Goal: Task Accomplishment & Management: Use online tool/utility

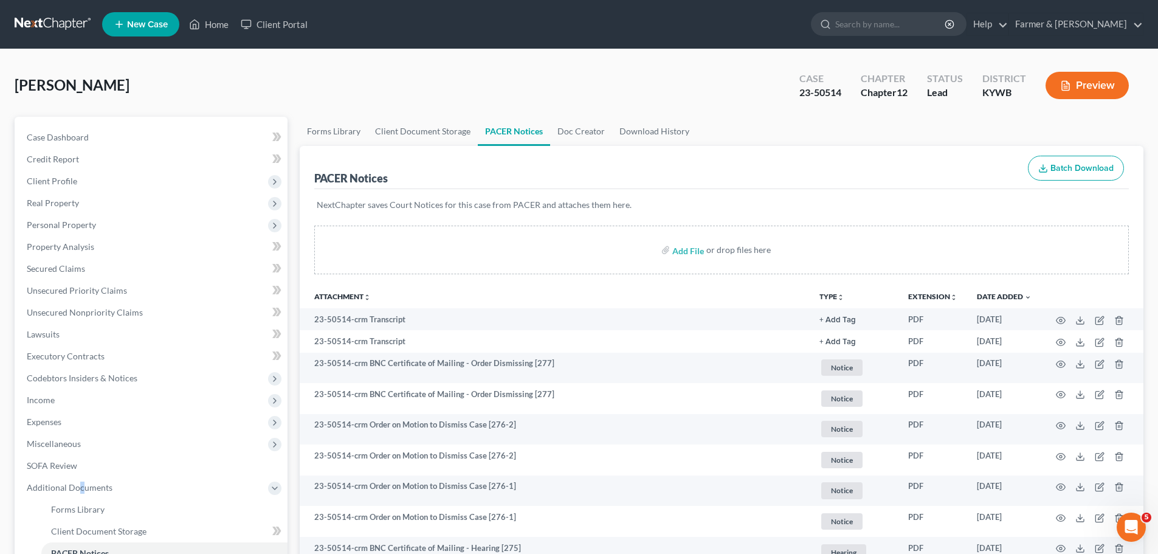
click at [53, 28] on link at bounding box center [54, 24] width 78 height 22
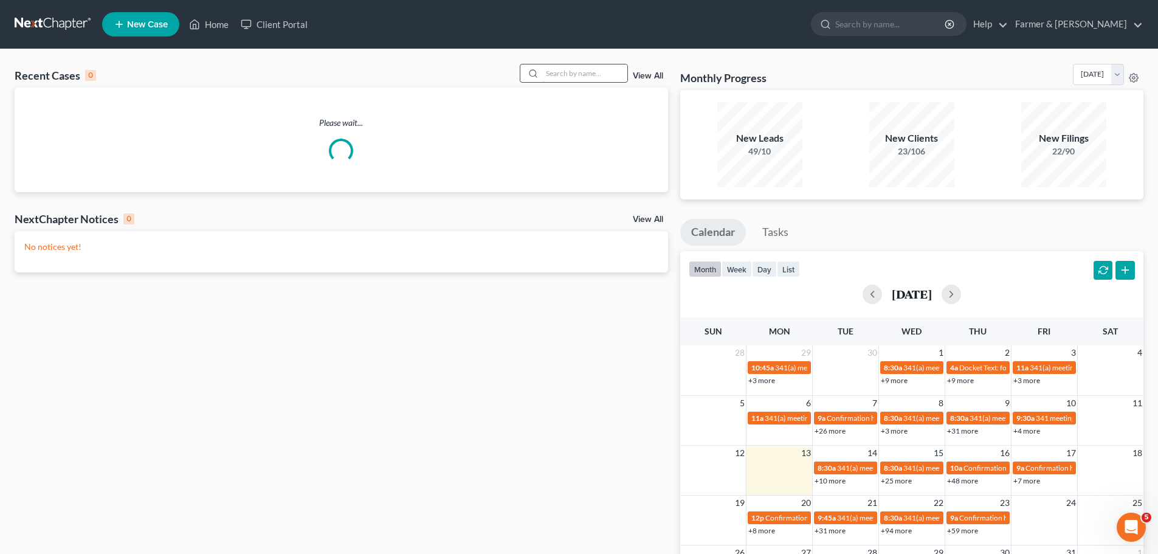
click at [565, 78] on input "search" at bounding box center [584, 73] width 85 height 18
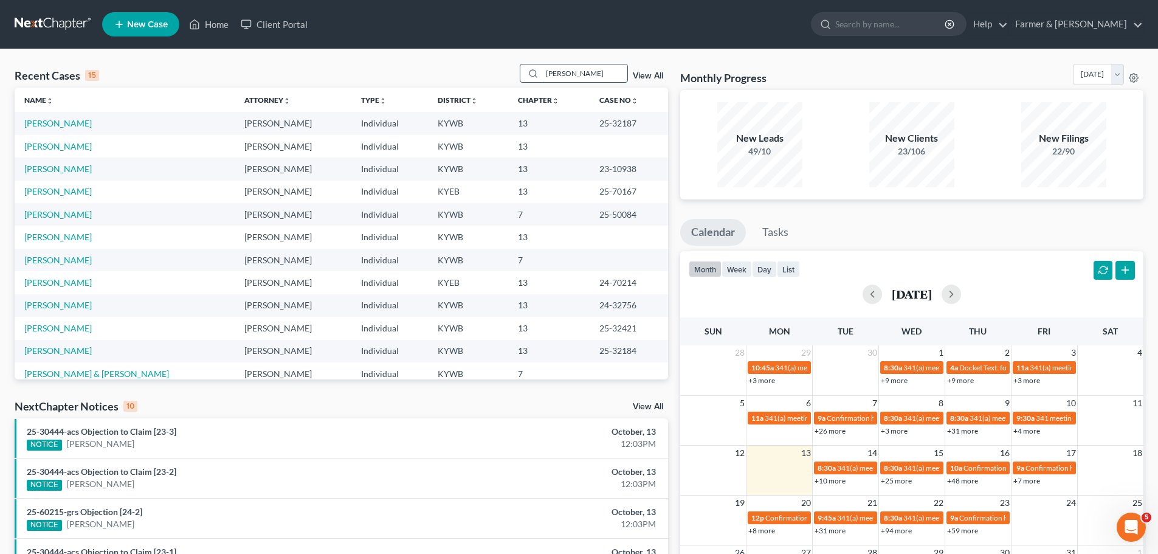
drag, startPoint x: 580, startPoint y: 76, endPoint x: 560, endPoint y: 74, distance: 20.8
click at [560, 74] on input "[PERSON_NAME]" at bounding box center [584, 73] width 85 height 18
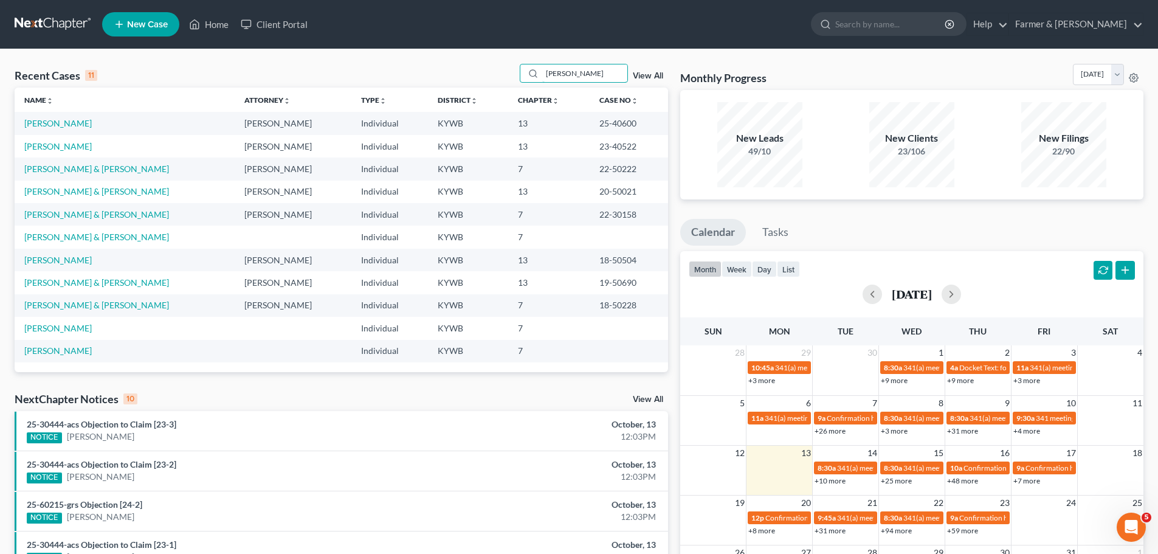
drag, startPoint x: 581, startPoint y: 70, endPoint x: 478, endPoint y: 72, distance: 103.4
click at [478, 72] on div "Recent Cases 11 [PERSON_NAME] View All" at bounding box center [341, 76] width 653 height 24
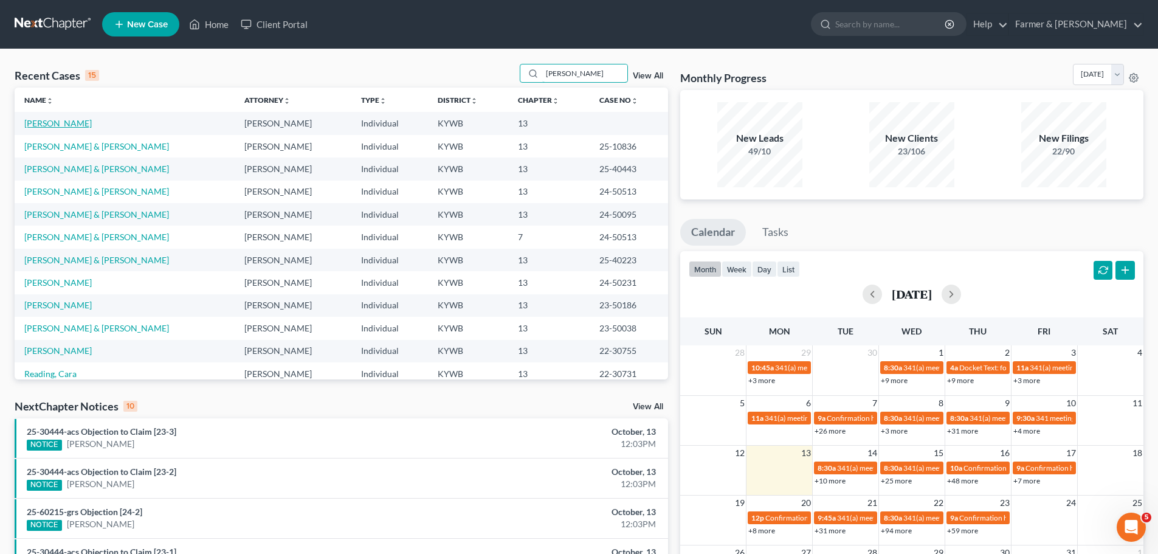
type input "[PERSON_NAME]"
click at [69, 123] on link "[PERSON_NAME]" at bounding box center [57, 123] width 67 height 10
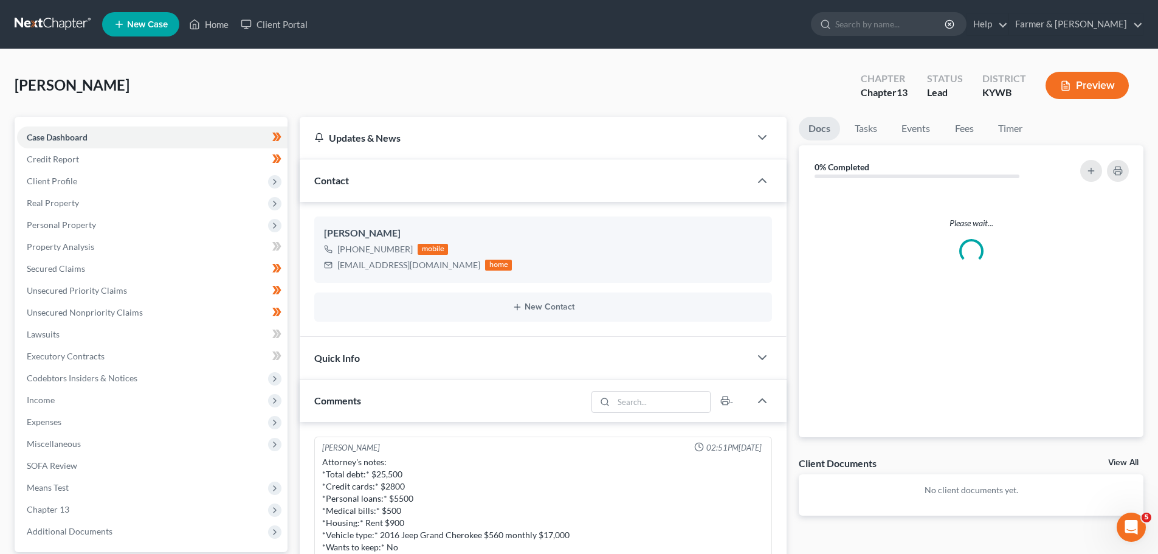
scroll to position [387, 0]
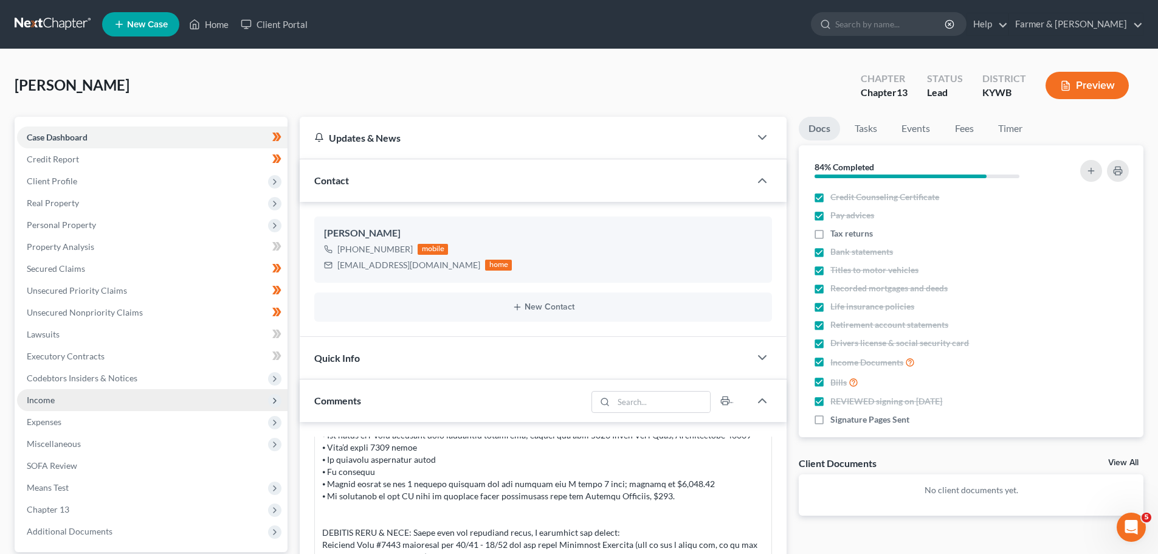
click at [51, 397] on span "Income" at bounding box center [41, 399] width 28 height 10
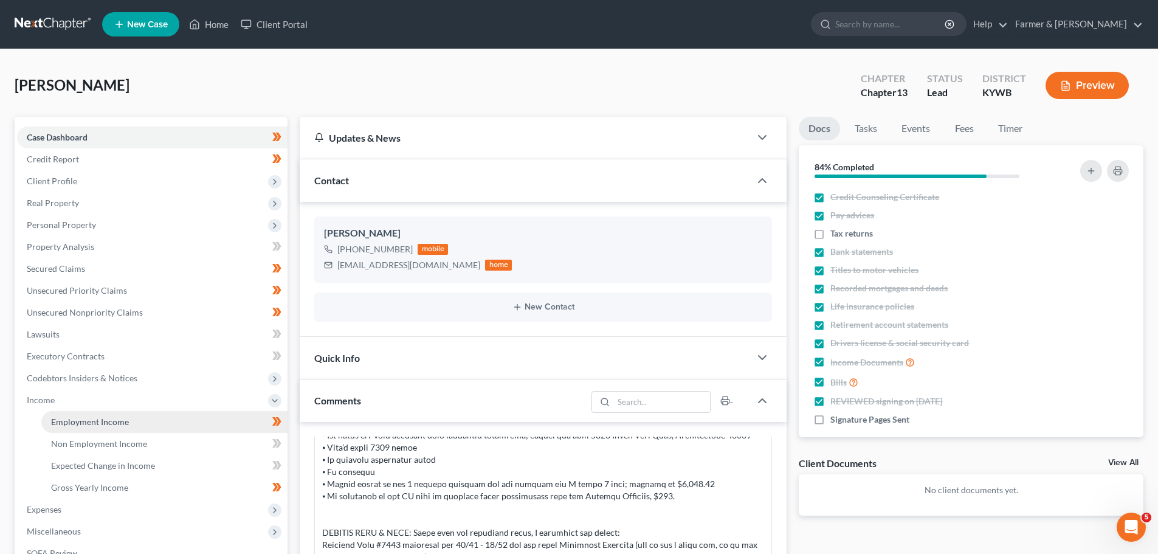
click at [78, 421] on span "Employment Income" at bounding box center [90, 421] width 78 height 10
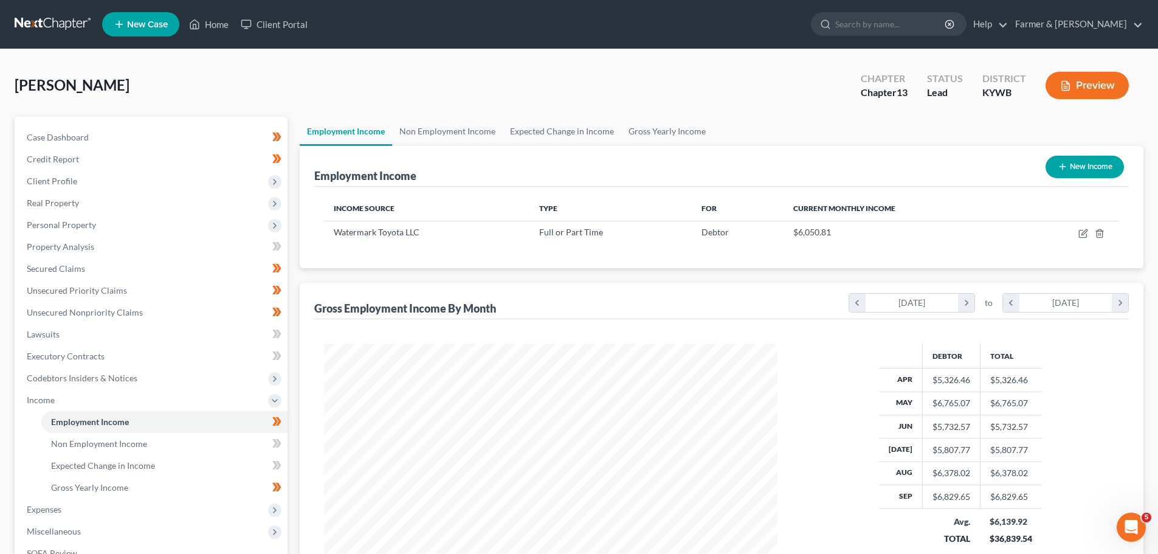
scroll to position [227, 478]
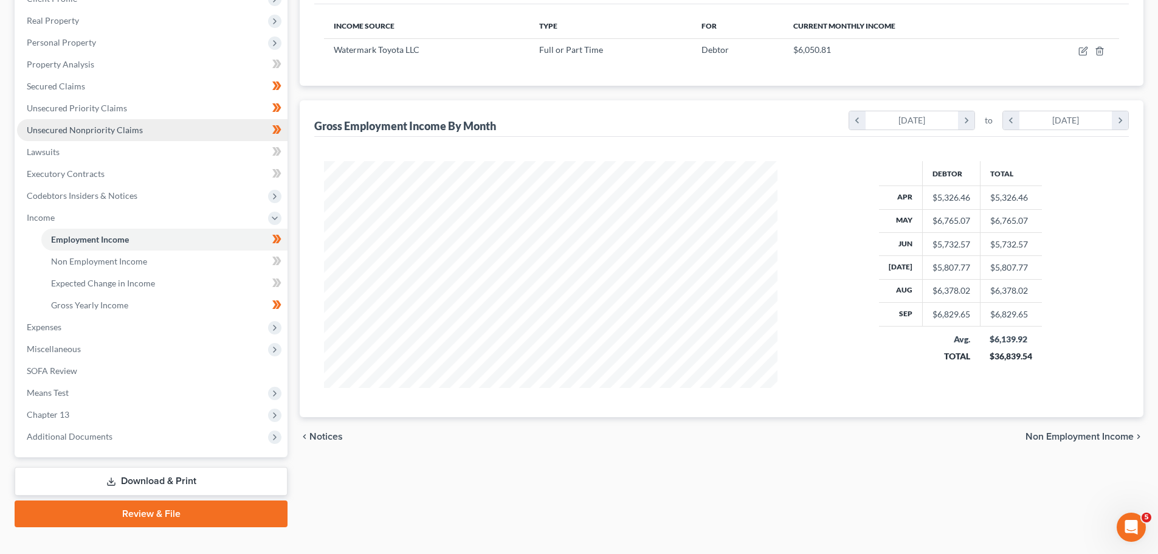
drag, startPoint x: 84, startPoint y: 129, endPoint x: 104, endPoint y: 139, distance: 21.7
click at [84, 129] on span "Unsecured Nonpriority Claims" at bounding box center [85, 130] width 116 height 10
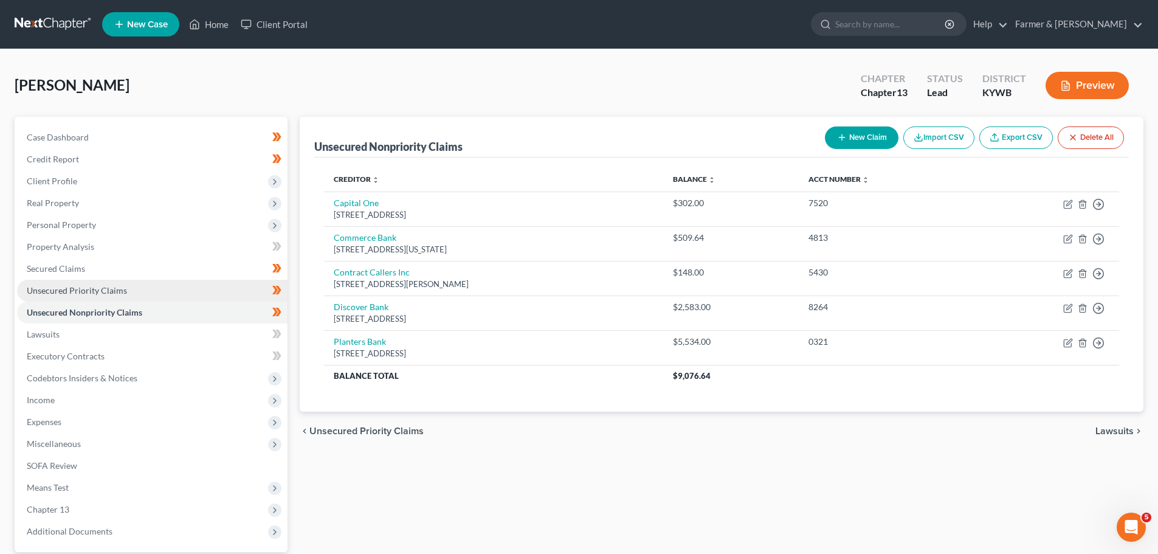
click at [46, 292] on span "Unsecured Priority Claims" at bounding box center [77, 290] width 100 height 10
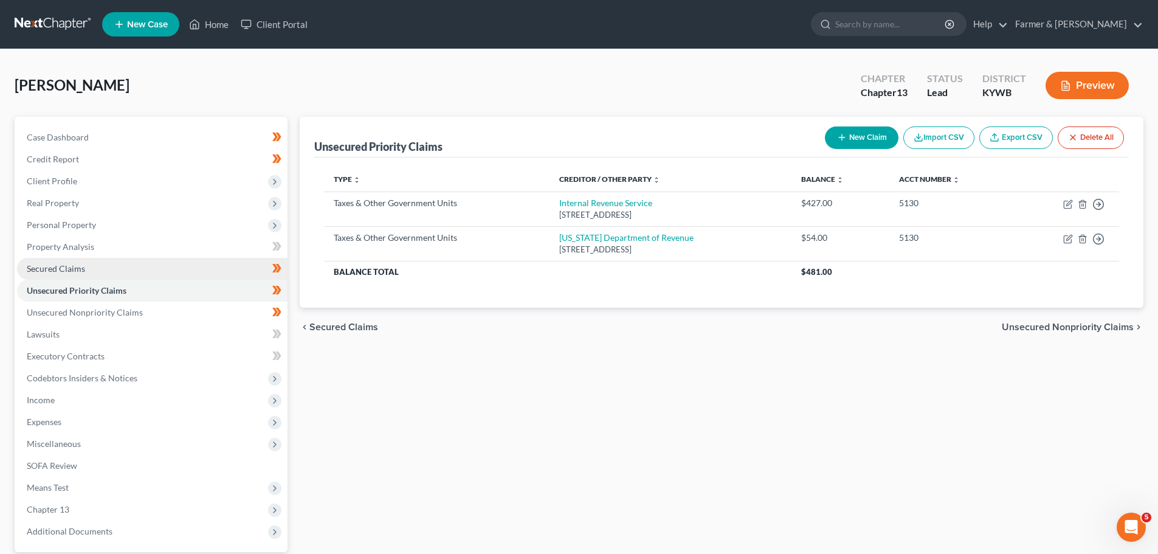
click at [65, 275] on link "Secured Claims" at bounding box center [152, 269] width 270 height 22
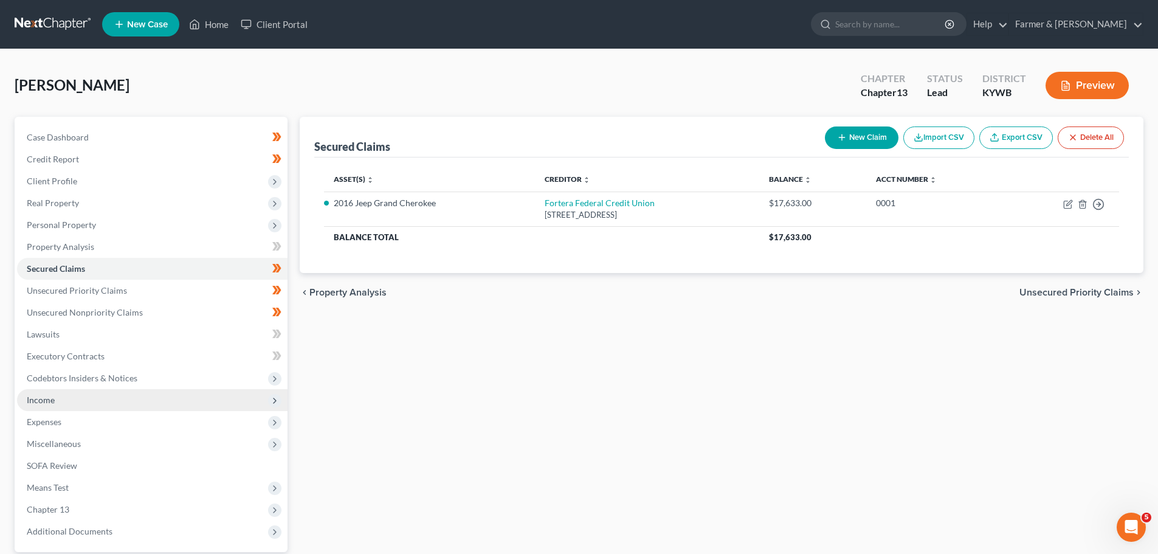
click at [41, 399] on span "Income" at bounding box center [41, 399] width 28 height 10
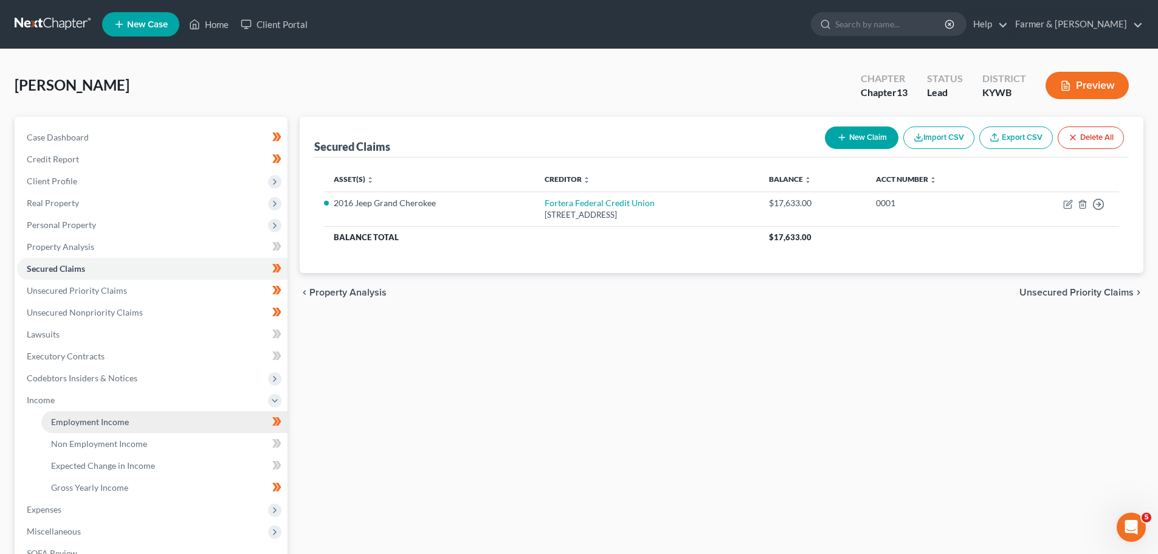
click at [68, 411] on link "Employment Income" at bounding box center [164, 422] width 246 height 22
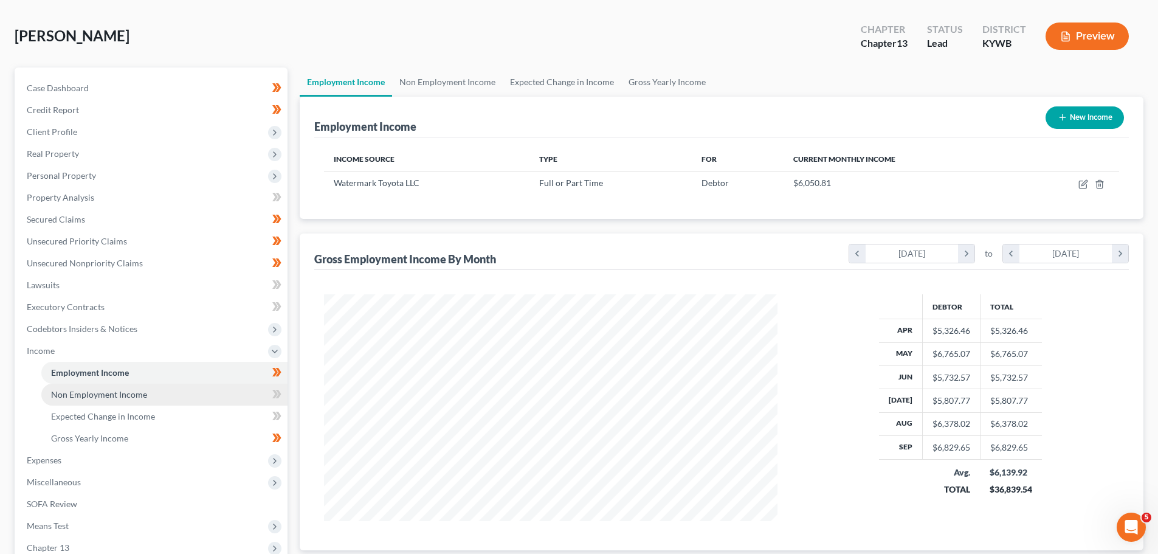
scroll to position [182, 0]
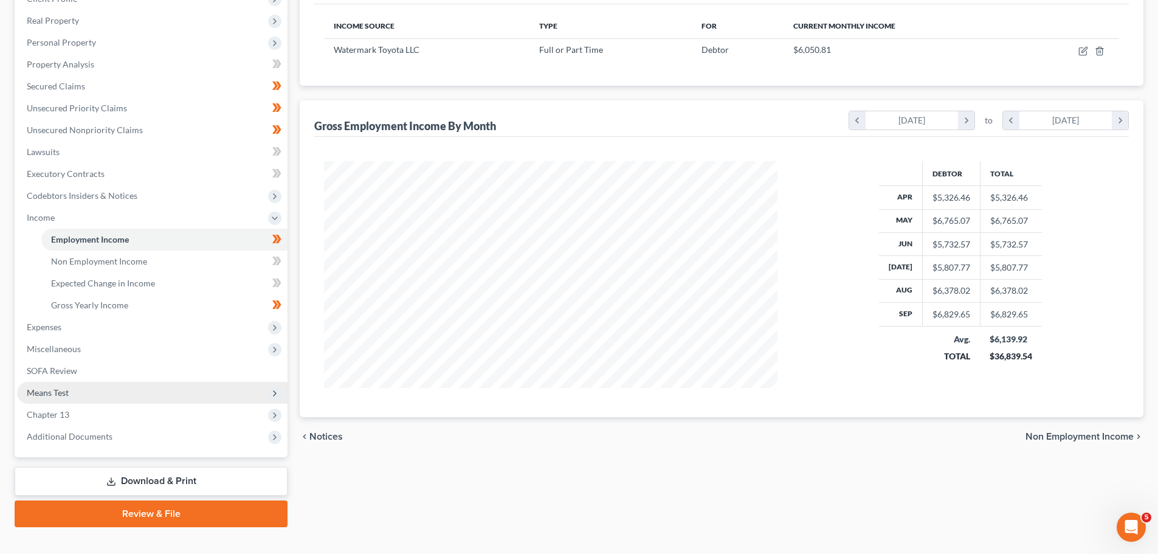
click at [50, 396] on span "Means Test" at bounding box center [48, 392] width 42 height 10
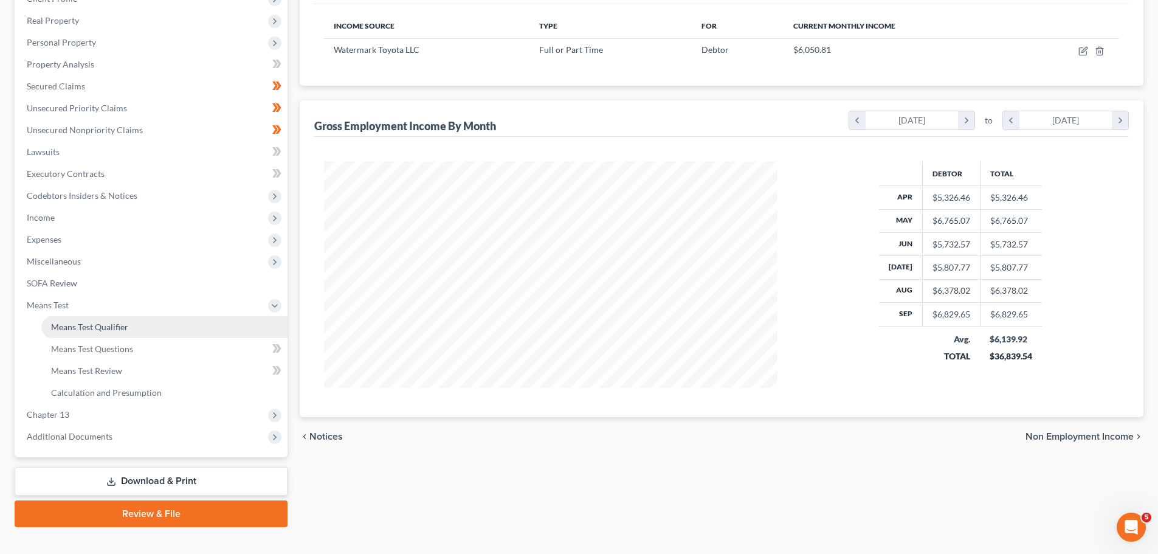
click at [109, 330] on span "Means Test Qualifier" at bounding box center [89, 327] width 77 height 10
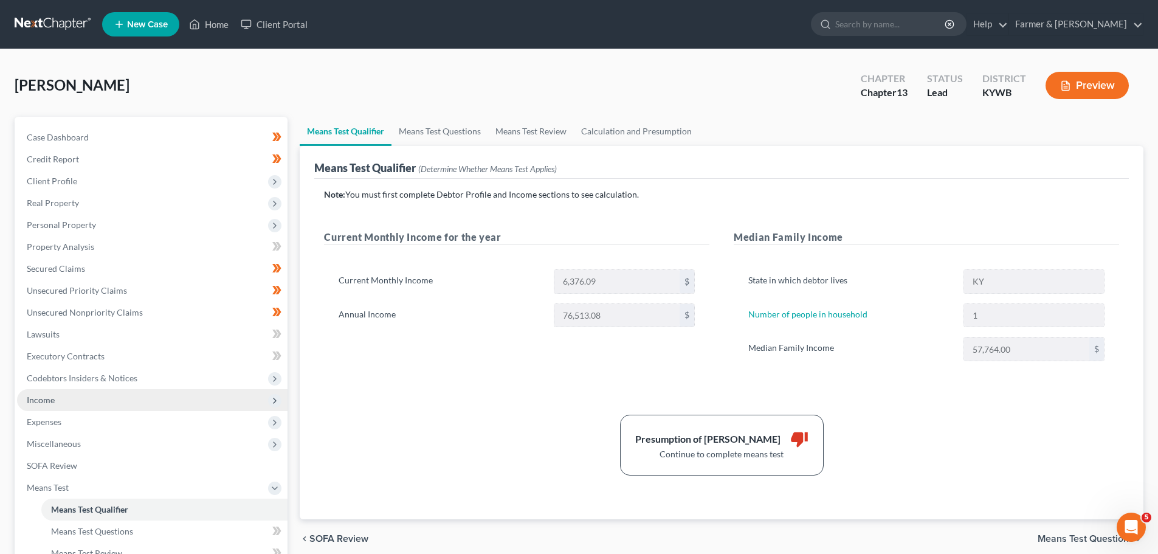
click at [43, 404] on span "Income" at bounding box center [41, 399] width 28 height 10
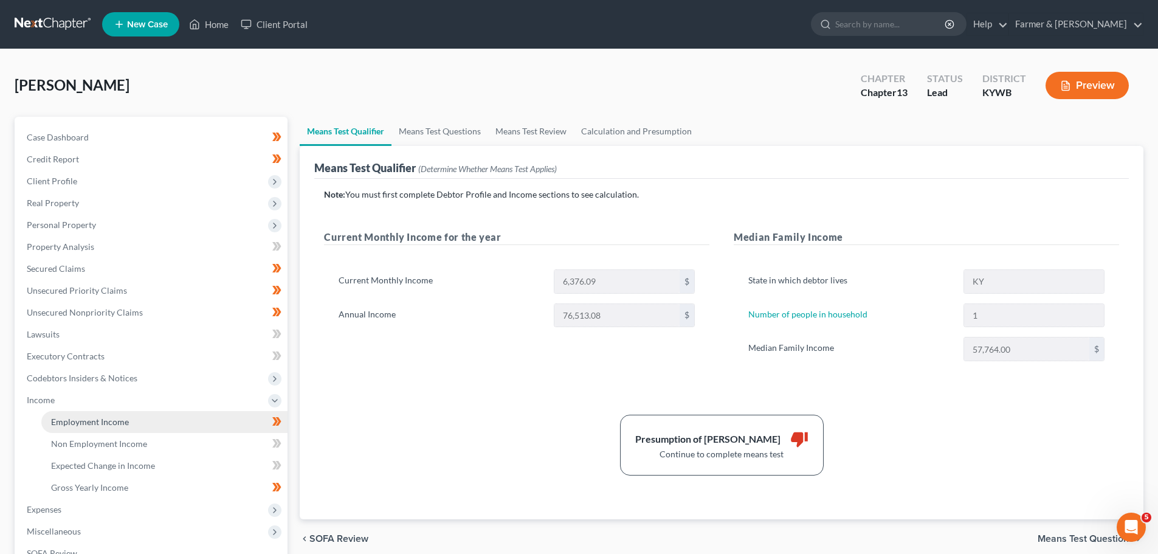
click at [64, 421] on span "Employment Income" at bounding box center [90, 421] width 78 height 10
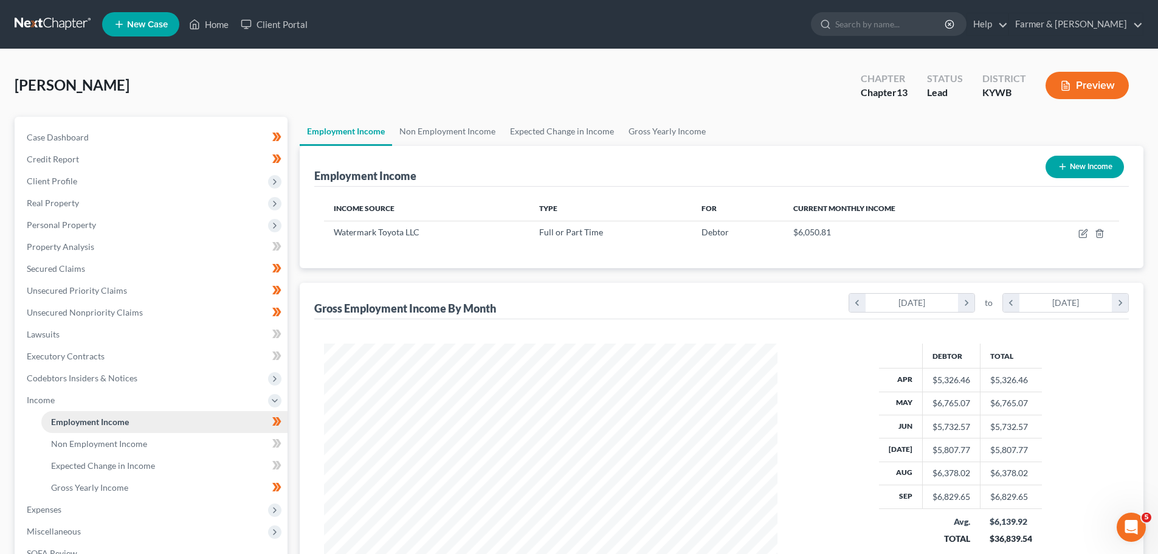
scroll to position [227, 478]
click at [450, 130] on link "Non Employment Income" at bounding box center [447, 131] width 111 height 29
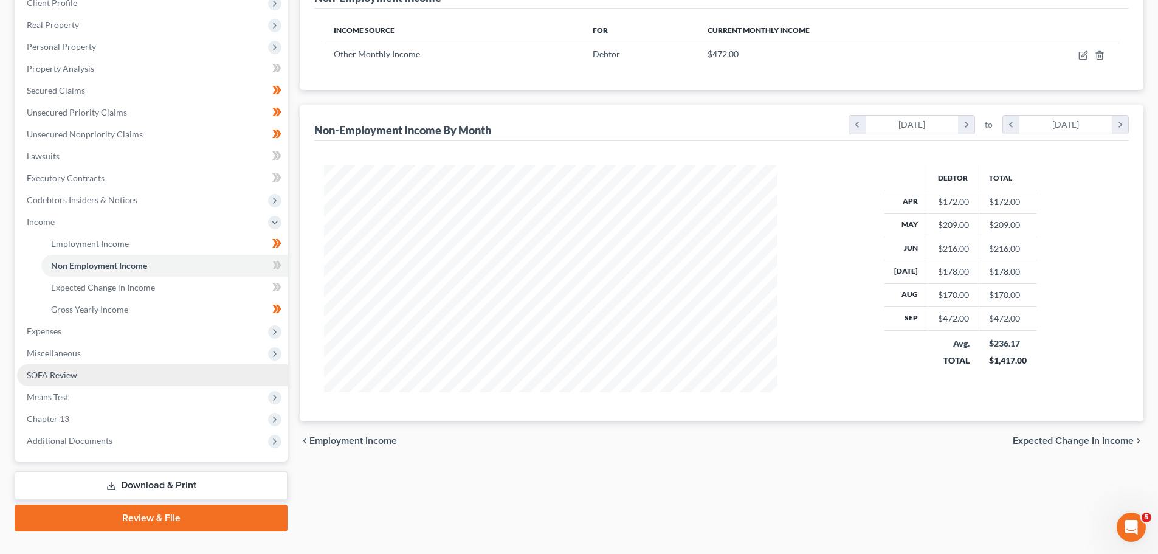
scroll to position [182, 0]
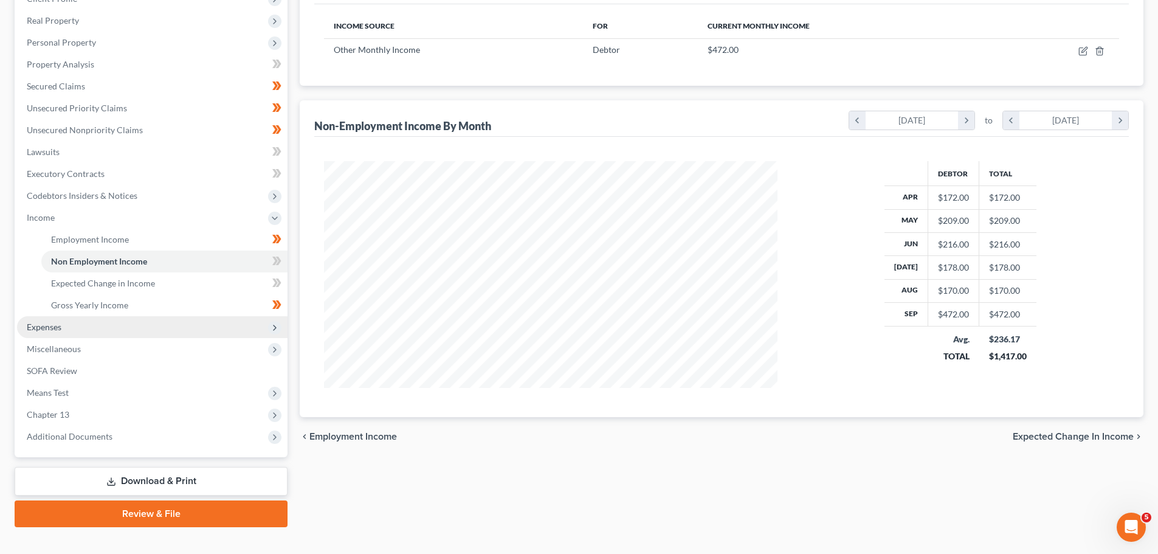
click at [53, 331] on span "Expenses" at bounding box center [44, 327] width 35 height 10
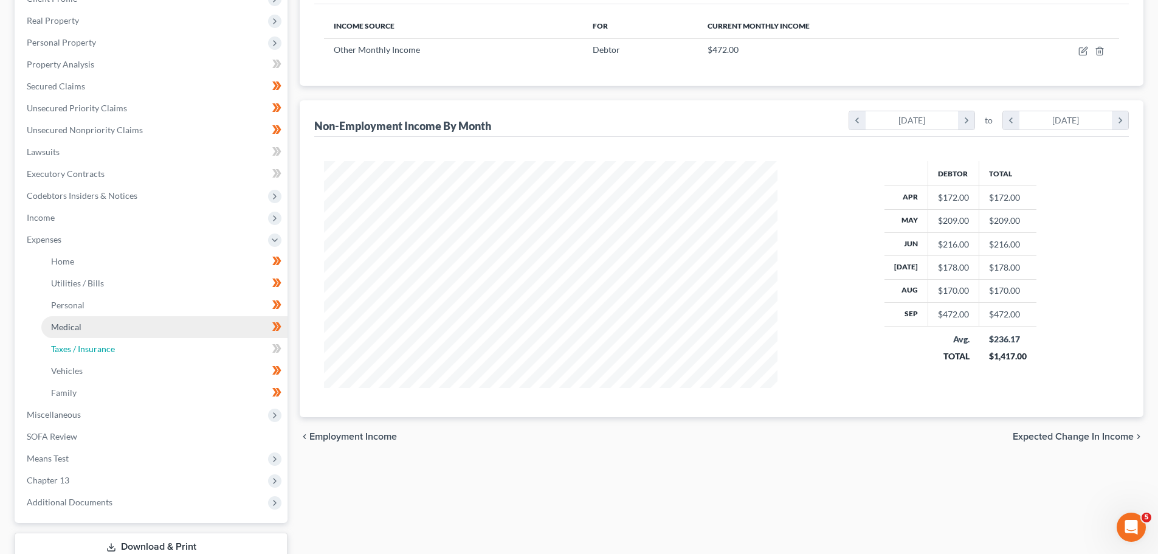
click at [69, 342] on link "Taxes / Insurance" at bounding box center [164, 349] width 246 height 22
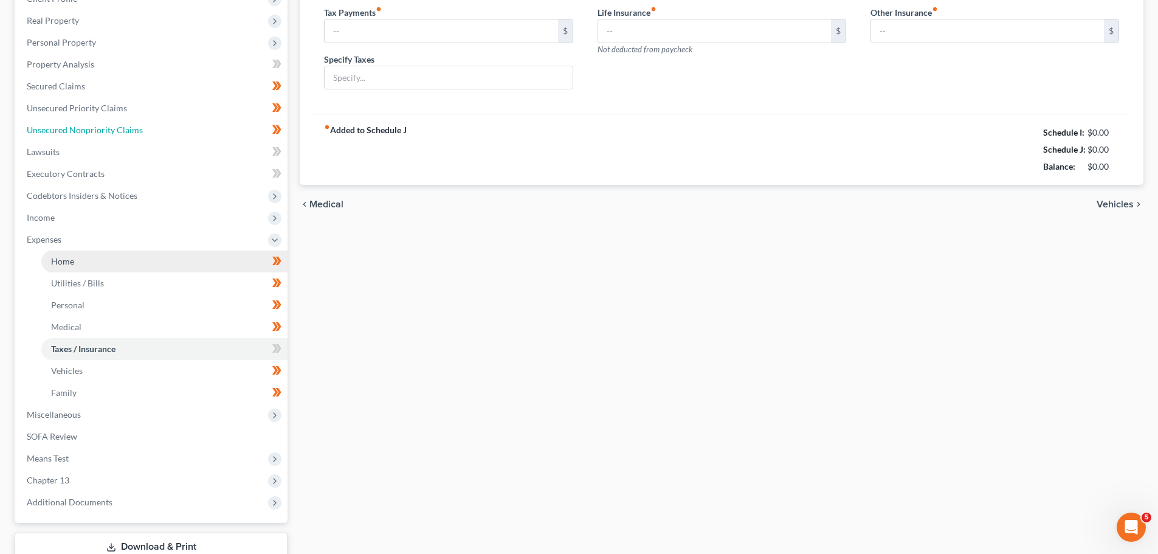
type input "20.00"
type input "Vehicle registration & taxes"
type input "0.00"
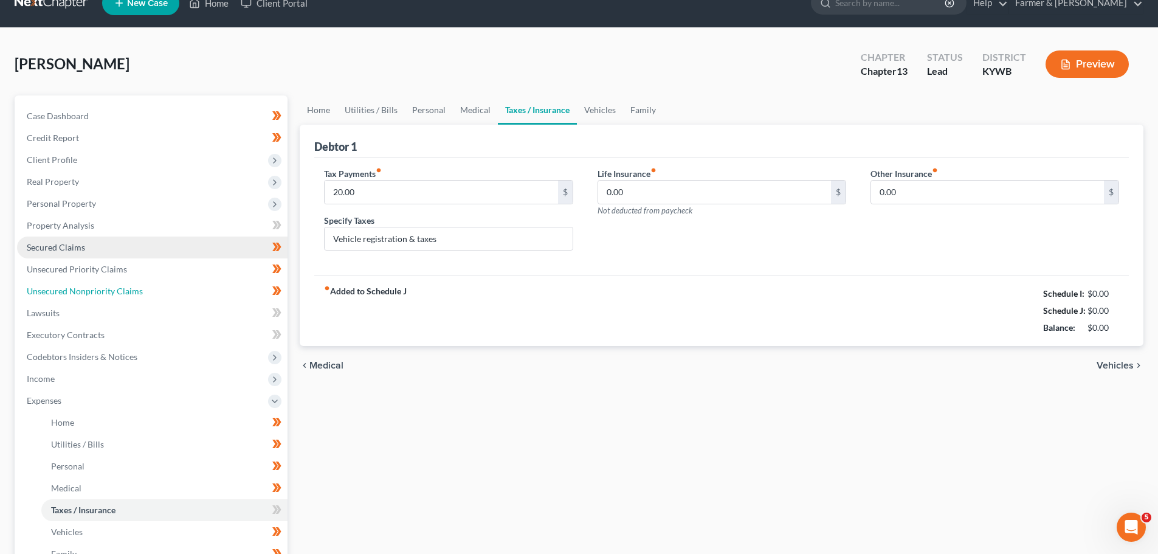
click at [57, 254] on ul "Case Dashboard Payments Invoices Payments Payments Credit Report Client Profile" at bounding box center [152, 389] width 270 height 569
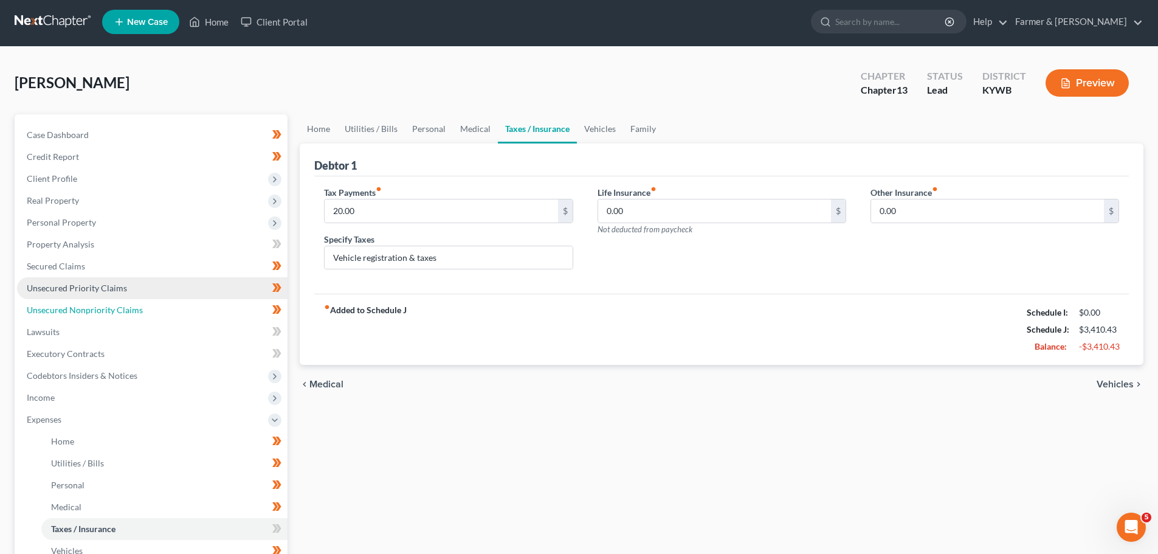
scroll to position [0, 0]
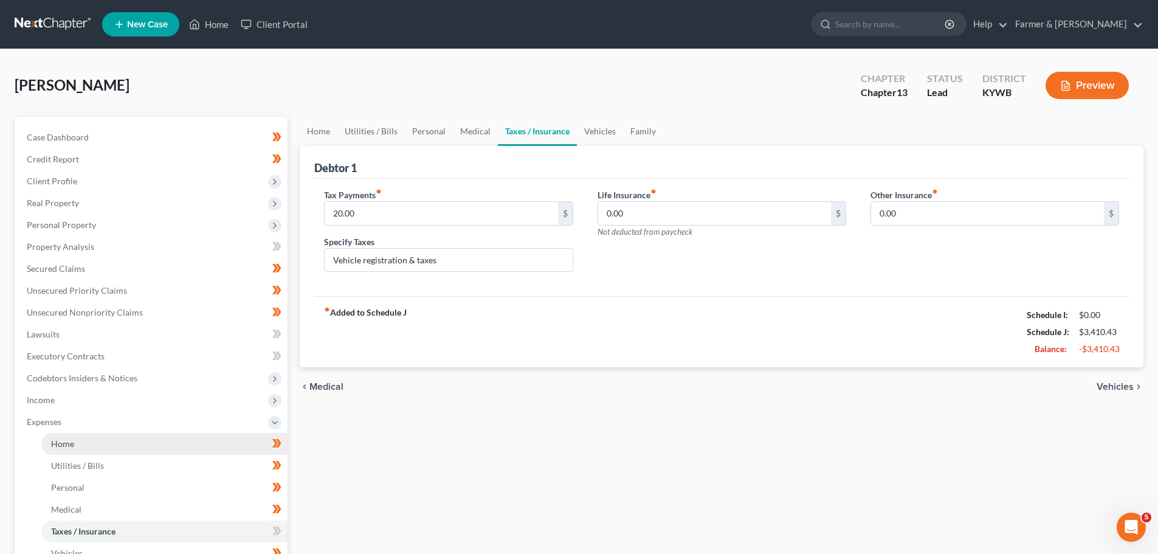
click at [60, 438] on span "Home" at bounding box center [62, 443] width 23 height 10
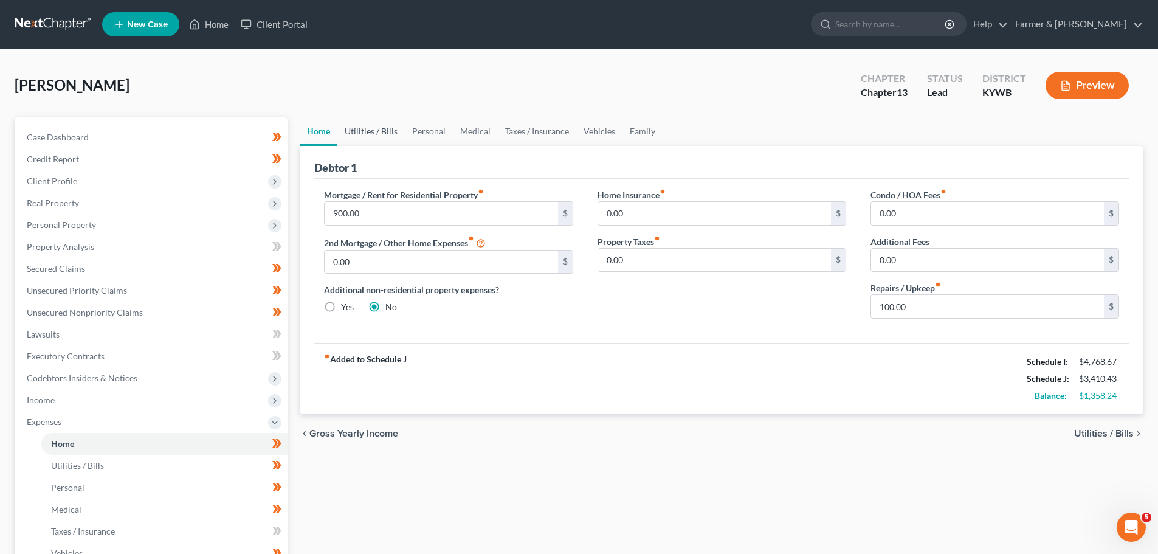
click at [378, 127] on link "Utilities / Bills" at bounding box center [370, 131] width 67 height 29
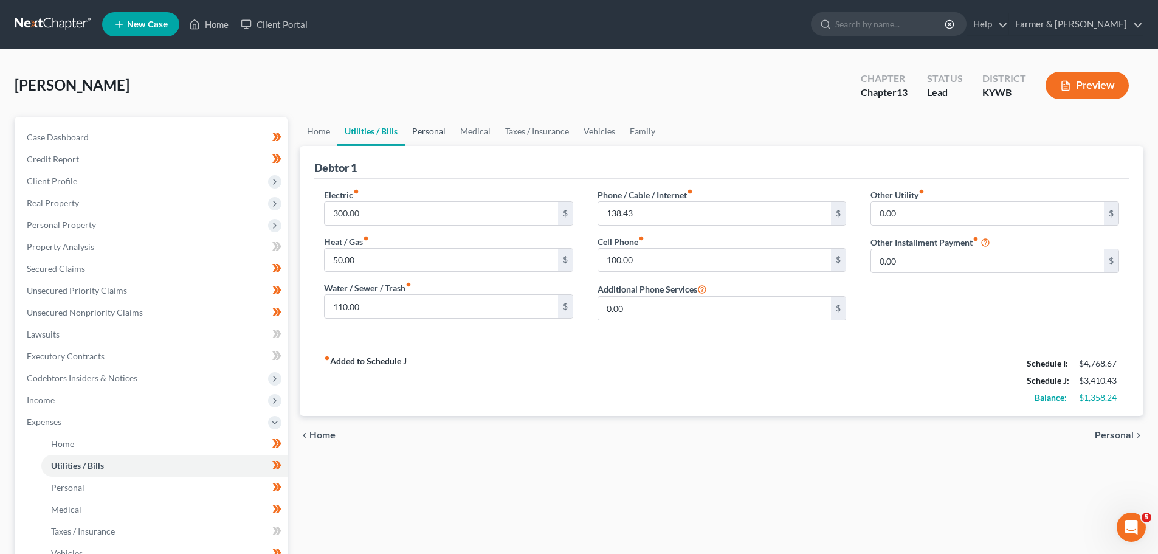
click at [425, 126] on link "Personal" at bounding box center [429, 131] width 48 height 29
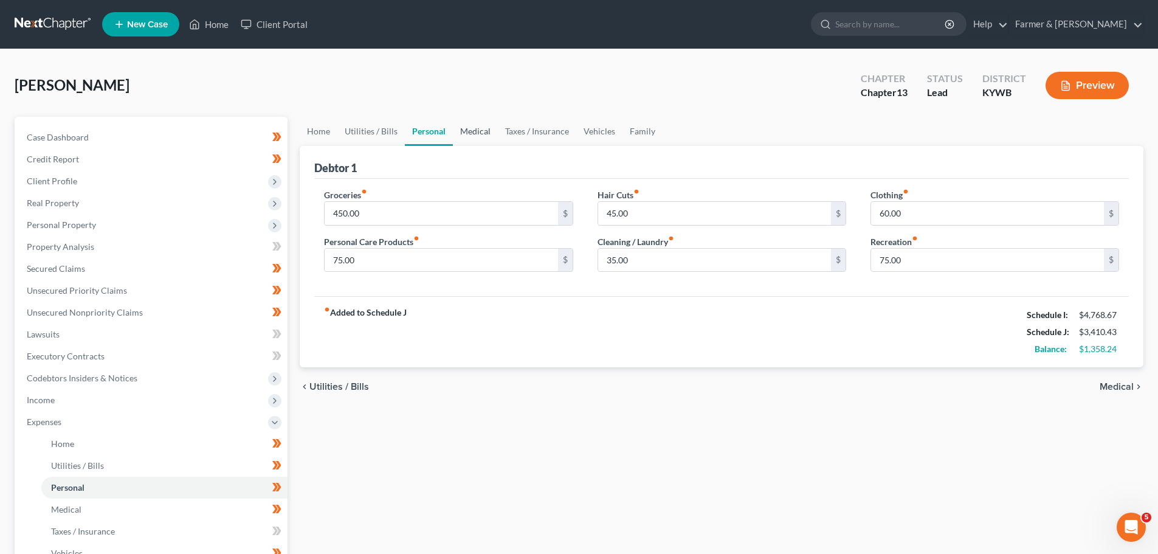
click at [458, 133] on link "Medical" at bounding box center [475, 131] width 45 height 29
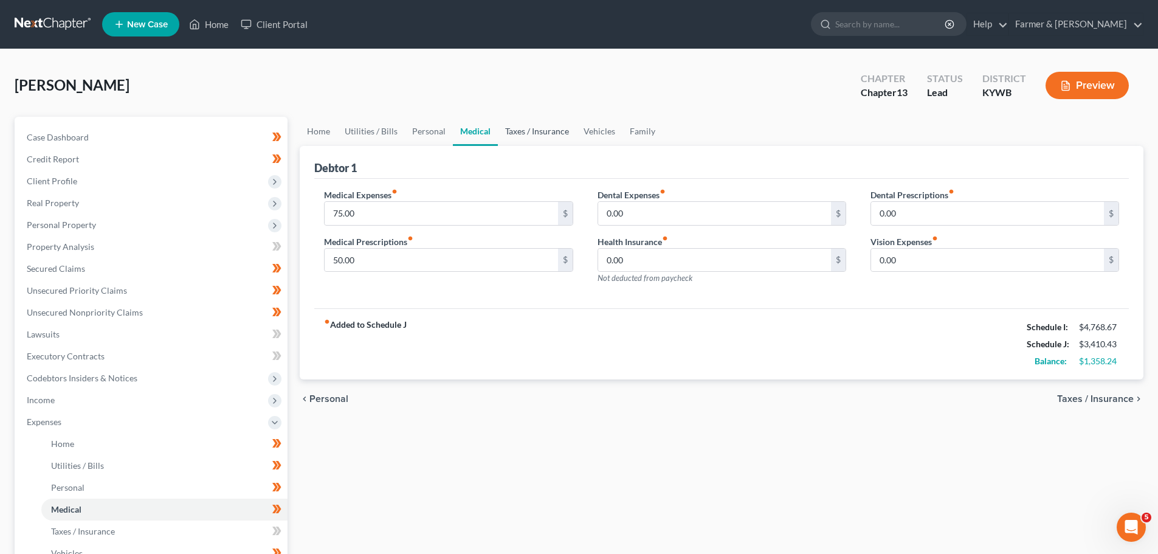
click at [547, 134] on link "Taxes / Insurance" at bounding box center [537, 131] width 78 height 29
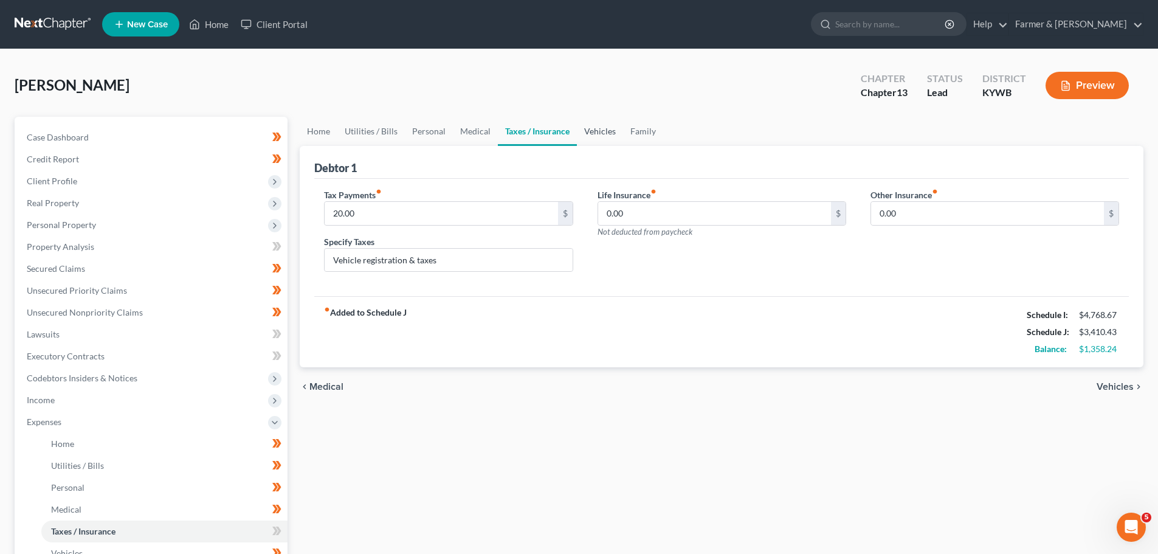
click at [602, 131] on link "Vehicles" at bounding box center [600, 131] width 46 height 29
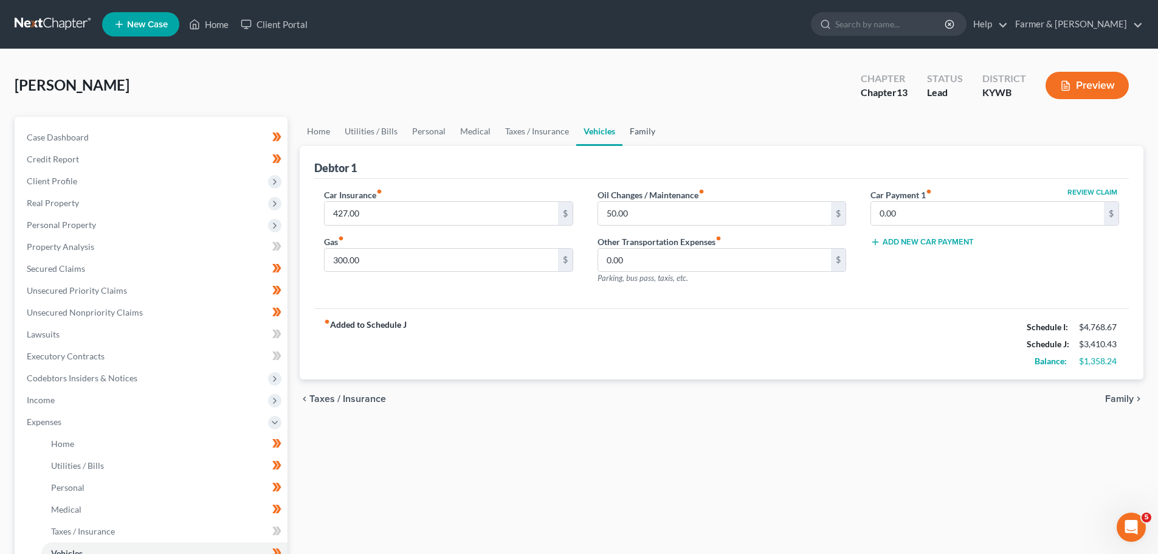
click at [648, 131] on link "Family" at bounding box center [642, 131] width 40 height 29
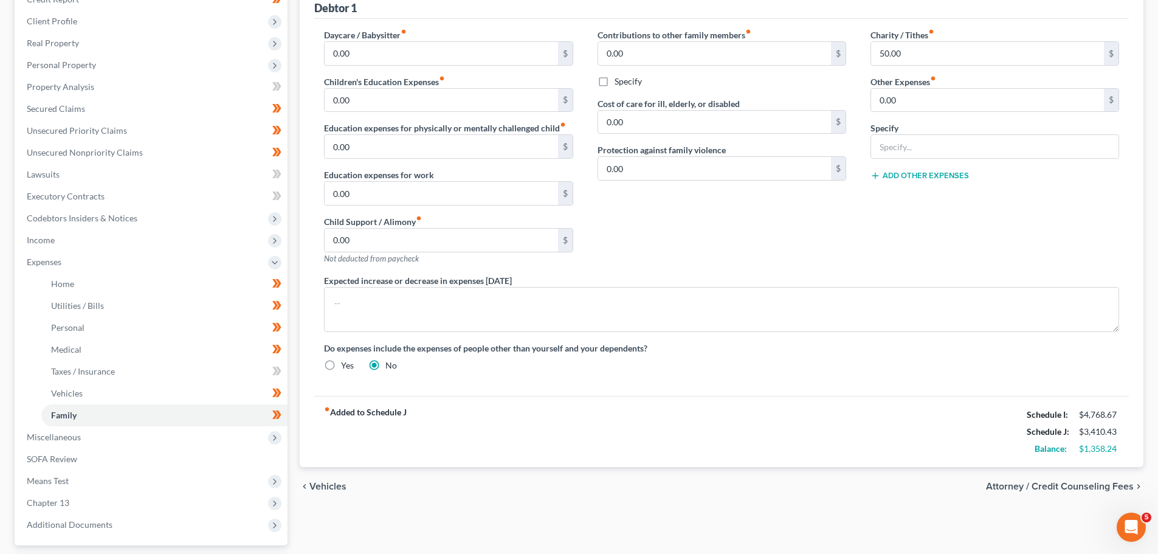
scroll to position [267, 0]
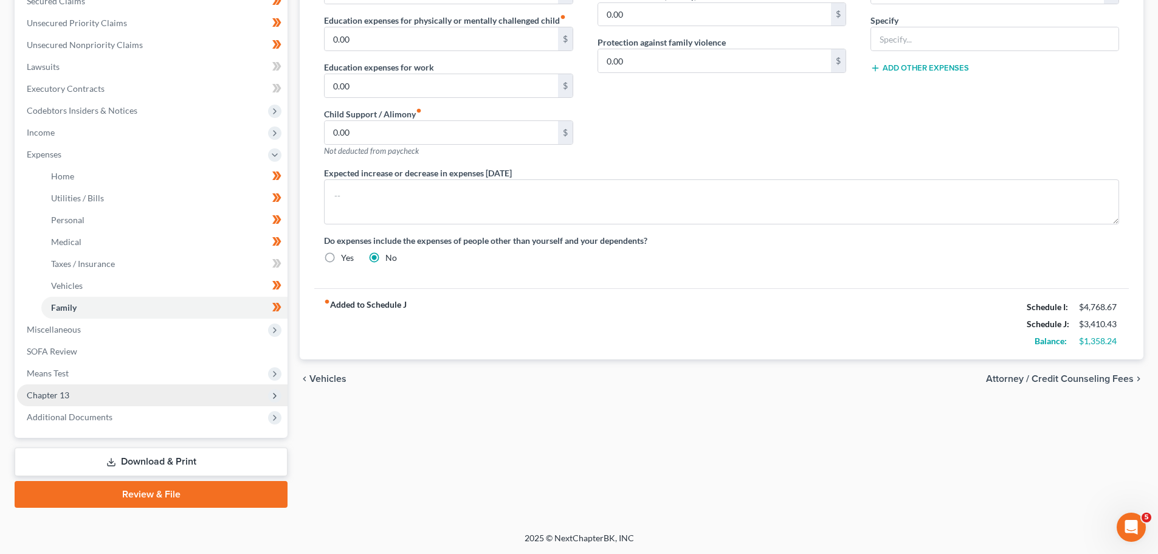
click at [47, 391] on span "Chapter 13" at bounding box center [48, 395] width 43 height 10
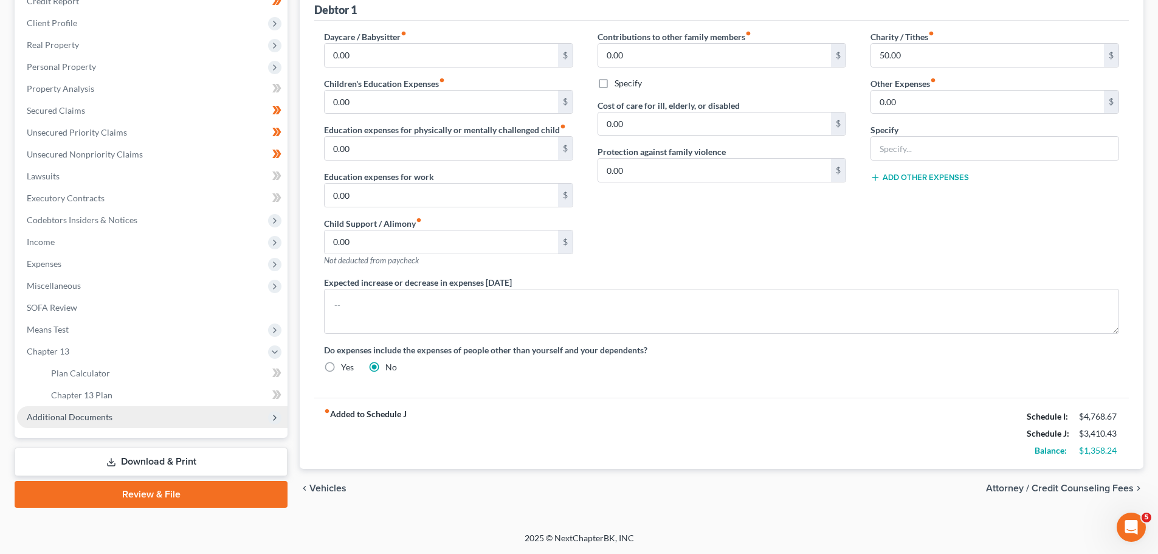
scroll to position [158, 0]
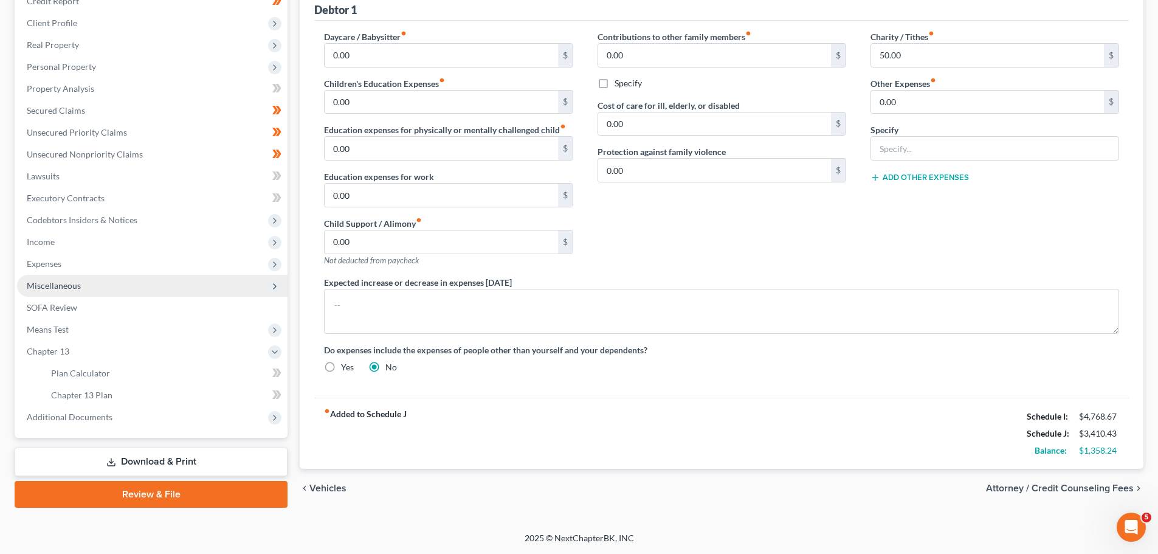
click at [53, 287] on span "Miscellaneous" at bounding box center [54, 285] width 54 height 10
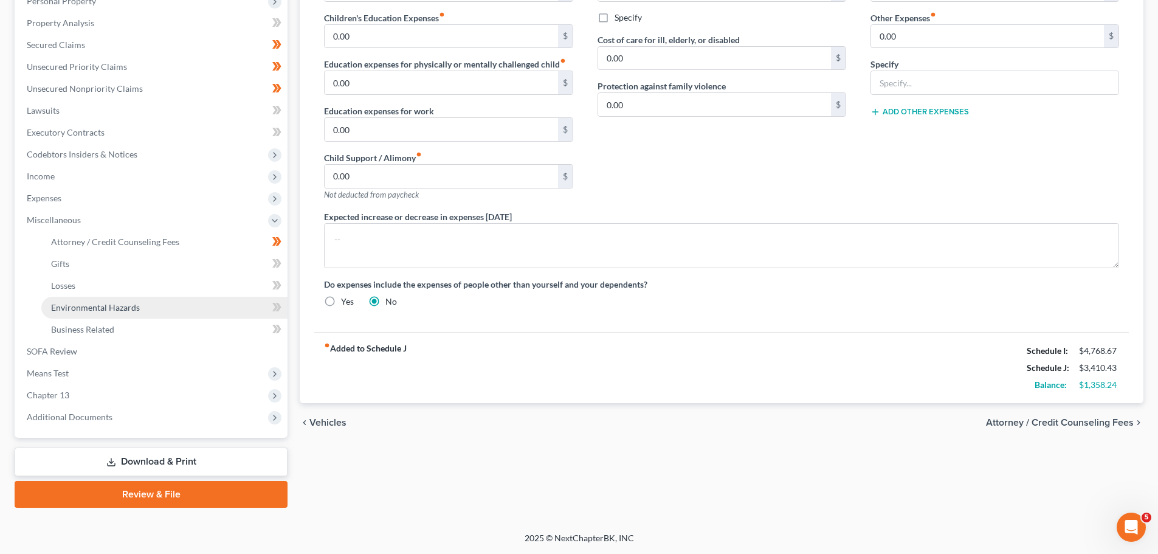
scroll to position [224, 0]
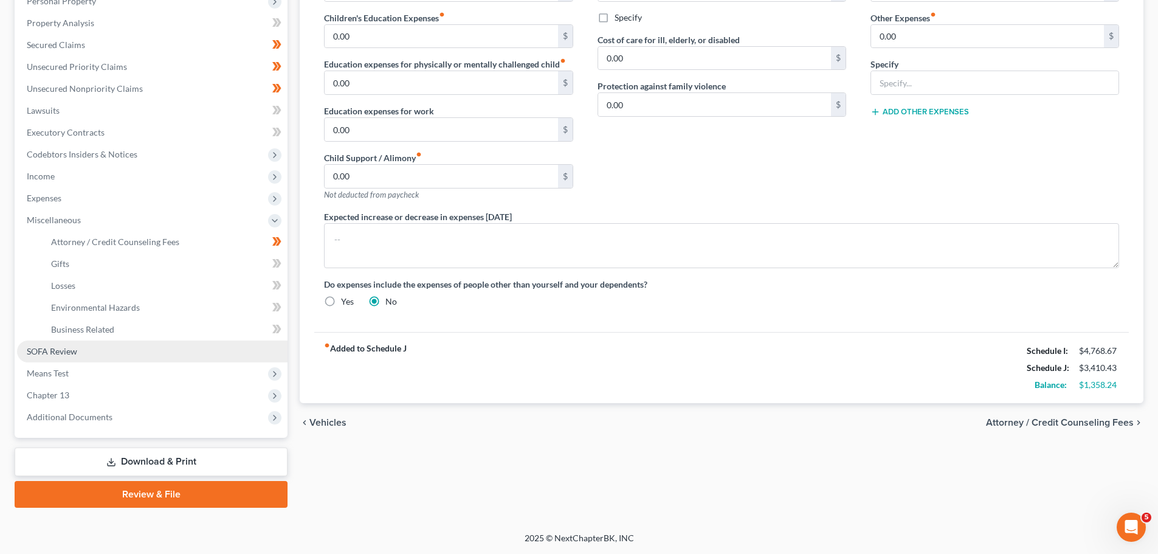
click at [61, 359] on link "SOFA Review" at bounding box center [152, 351] width 270 height 22
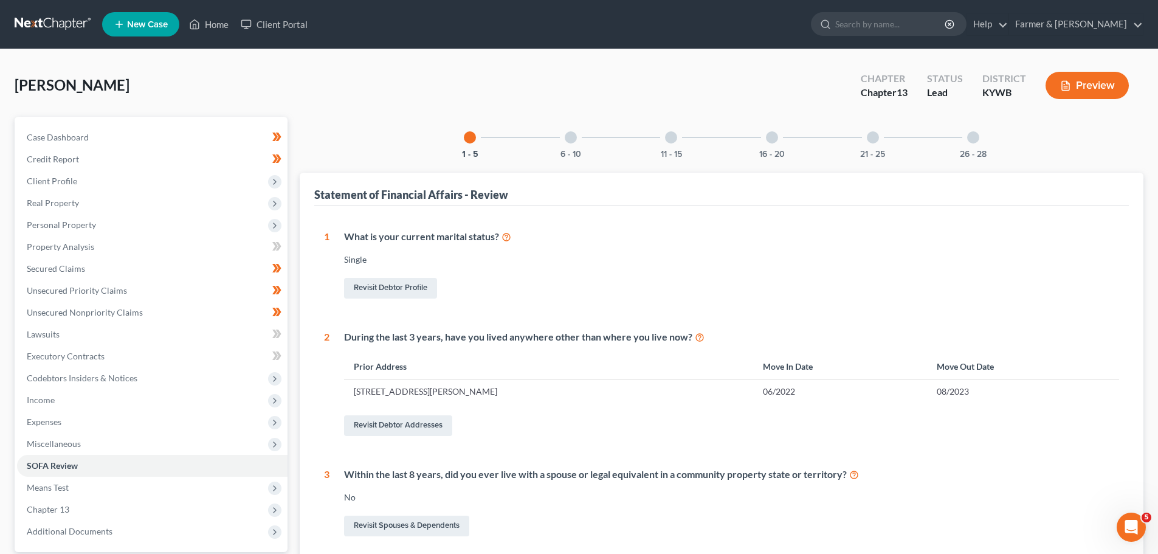
drag, startPoint x: 599, startPoint y: 135, endPoint x: 592, endPoint y: 135, distance: 7.3
click at [599, 136] on div "1 - 5 6 - 10 11 - 15 16 - 20 21 - 25 26 - 28" at bounding box center [721, 137] width 545 height 41
click at [573, 143] on div at bounding box center [571, 137] width 12 height 12
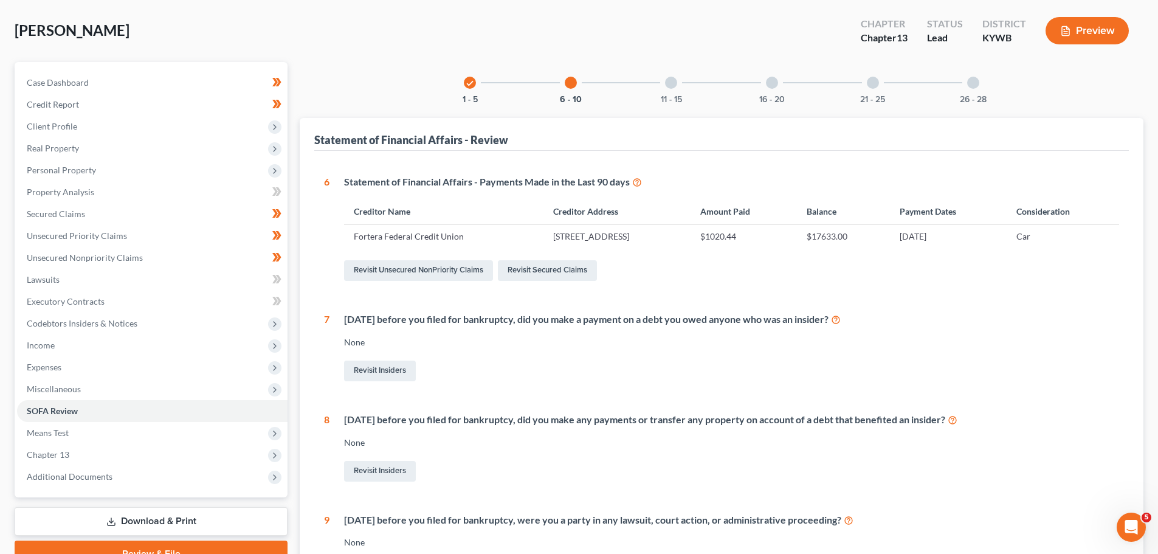
scroll to position [10, 0]
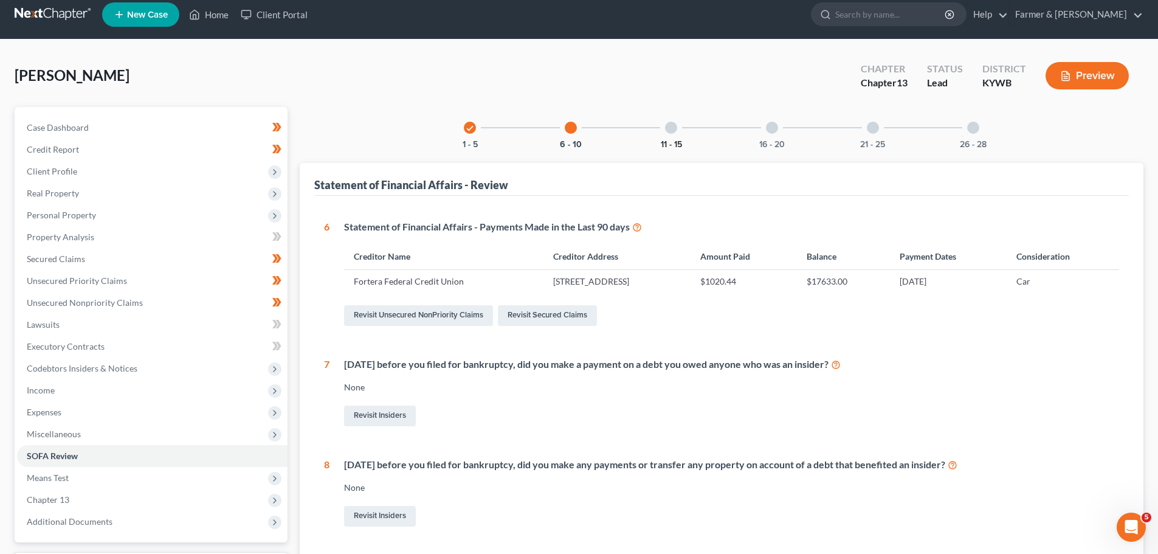
click at [667, 141] on button "11 - 15" at bounding box center [671, 144] width 21 height 9
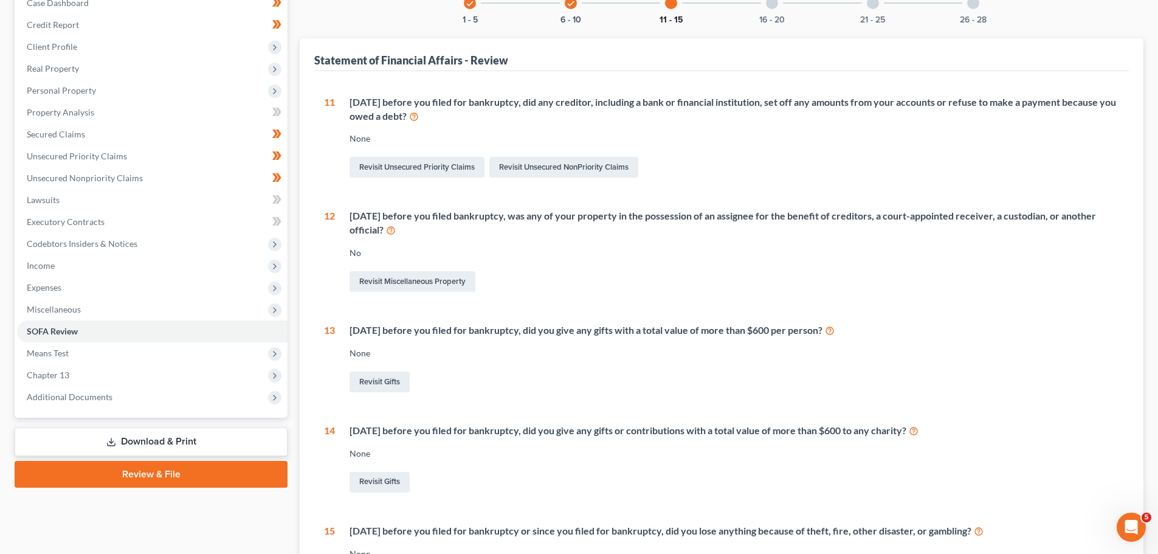
scroll to position [0, 0]
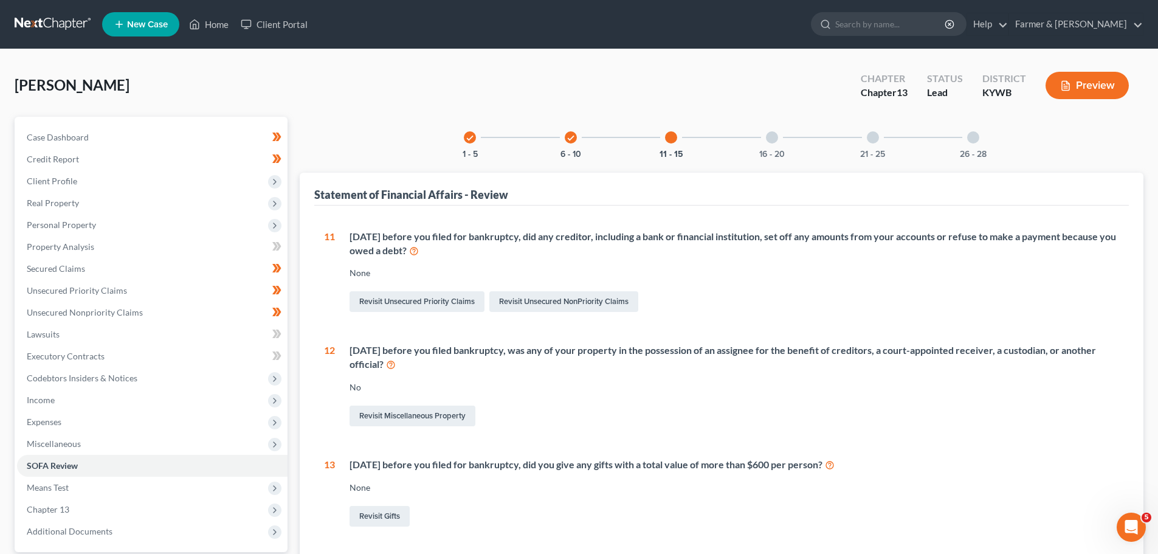
click at [771, 143] on div "16 - 20" at bounding box center [771, 137] width 41 height 41
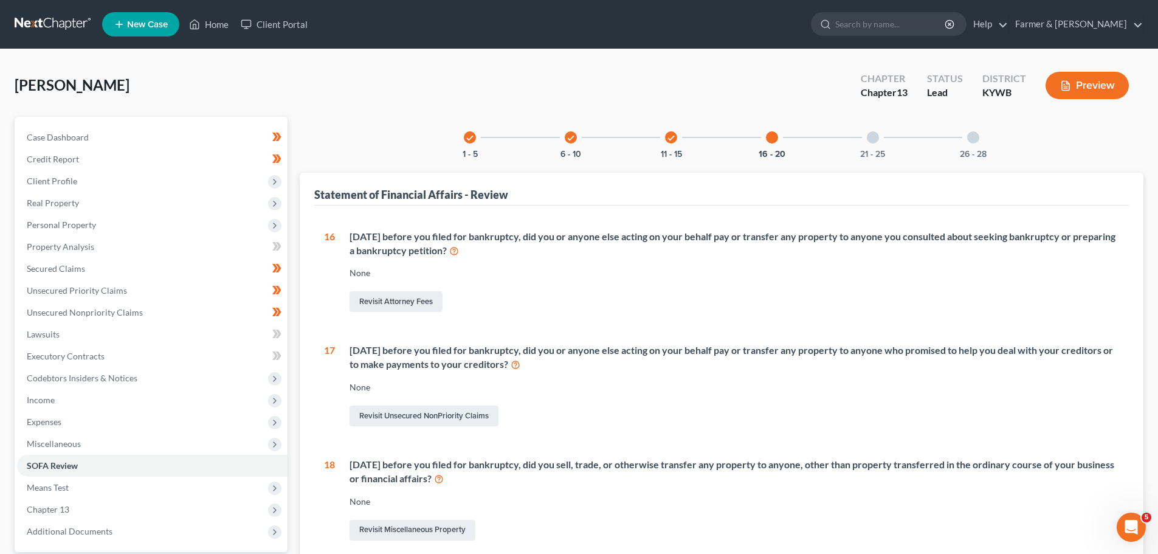
click at [873, 139] on div at bounding box center [873, 137] width 12 height 12
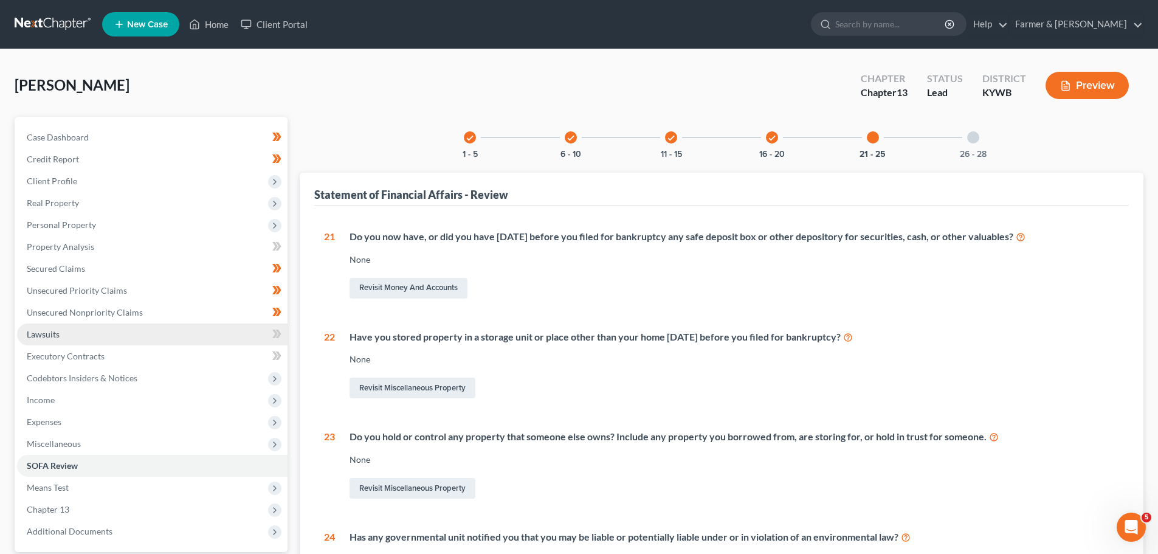
click at [47, 337] on span "Lawsuits" at bounding box center [43, 334] width 33 height 10
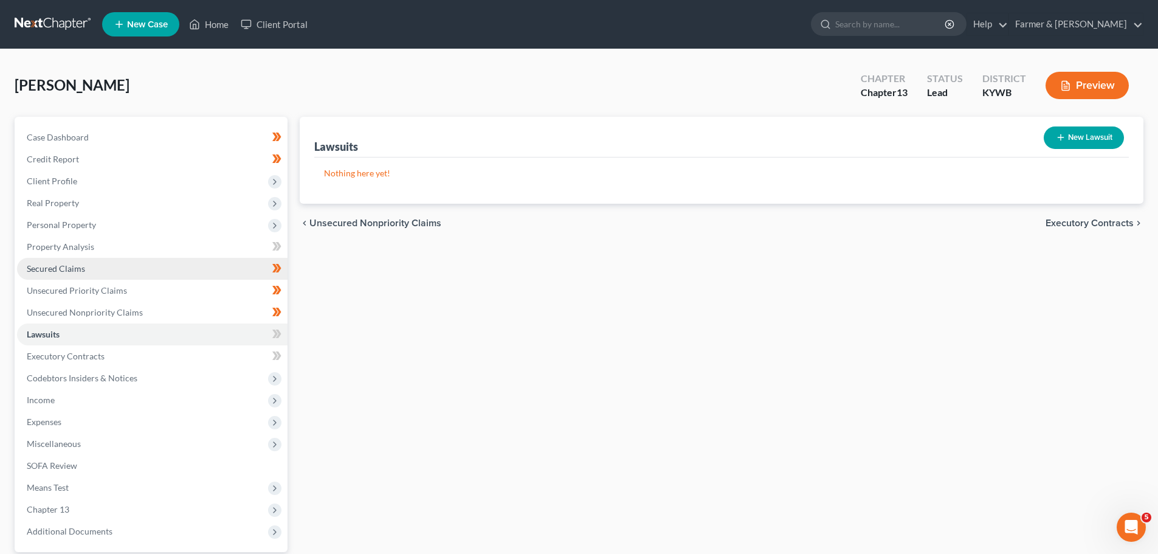
click at [44, 272] on span "Secured Claims" at bounding box center [56, 268] width 58 height 10
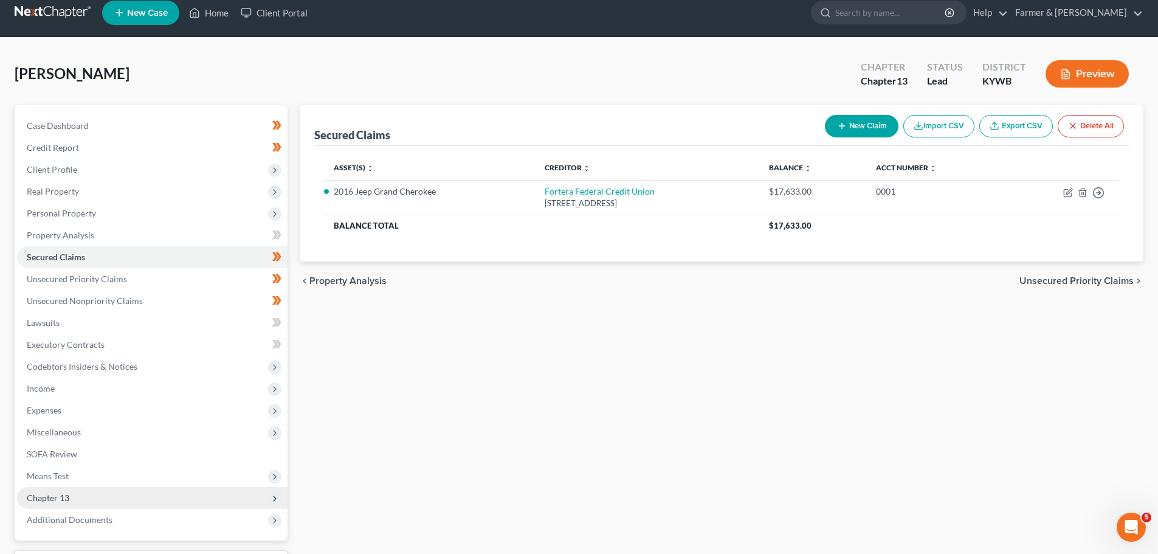
scroll to position [114, 0]
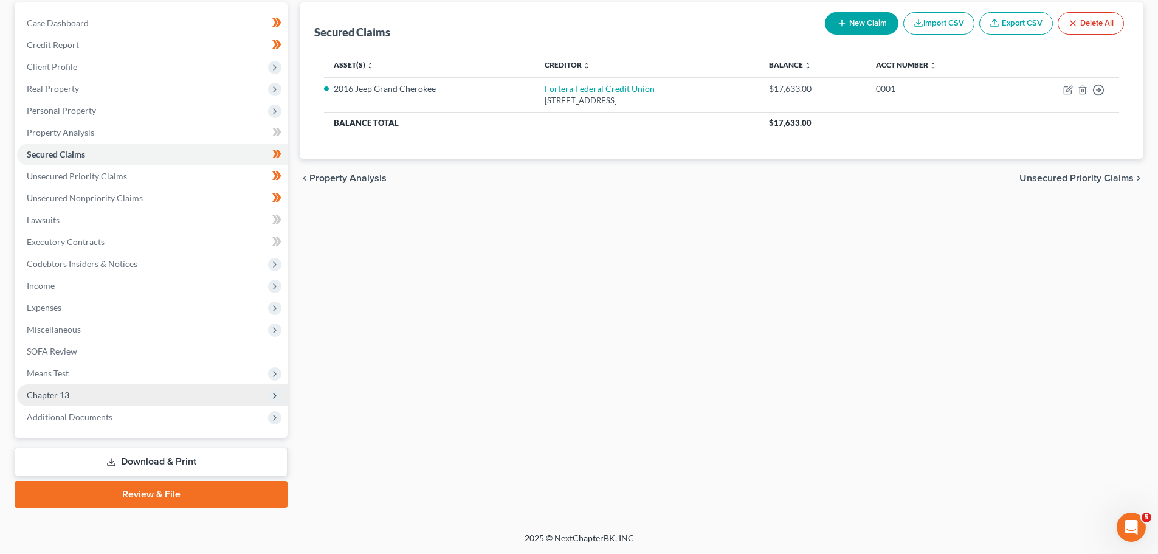
click at [57, 396] on span "Chapter 13" at bounding box center [48, 395] width 43 height 10
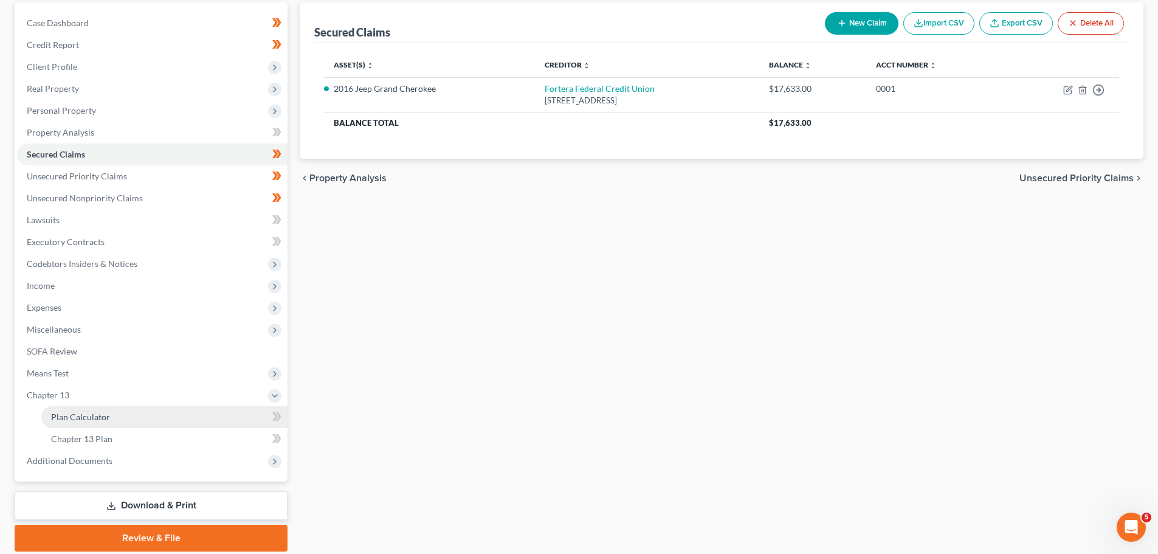
click at [78, 414] on span "Plan Calculator" at bounding box center [80, 416] width 59 height 10
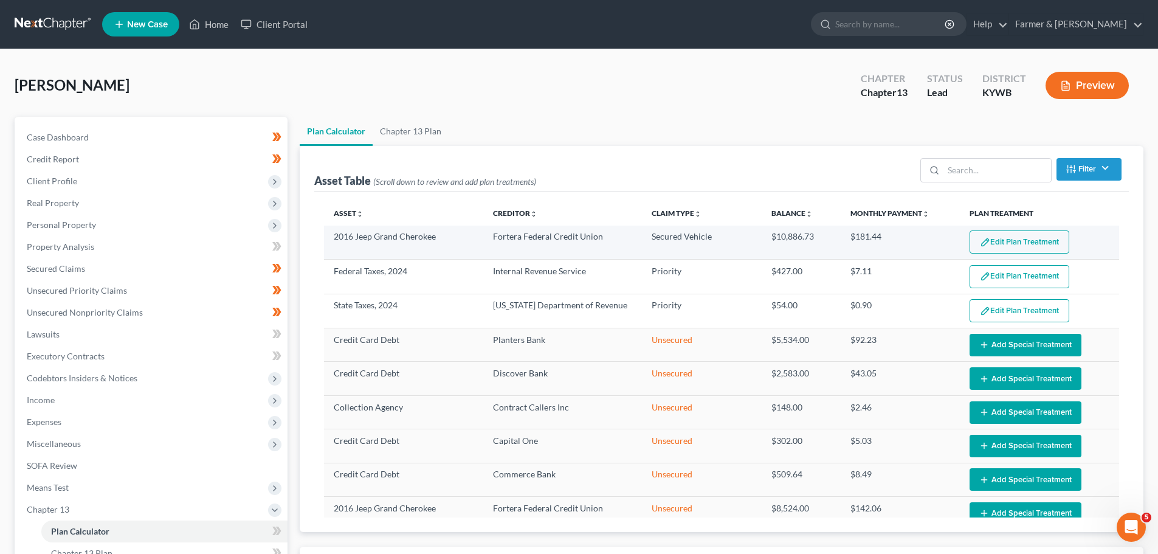
select select "59"
click at [1007, 243] on button "Edit Plan Treatment" at bounding box center [1019, 241] width 100 height 23
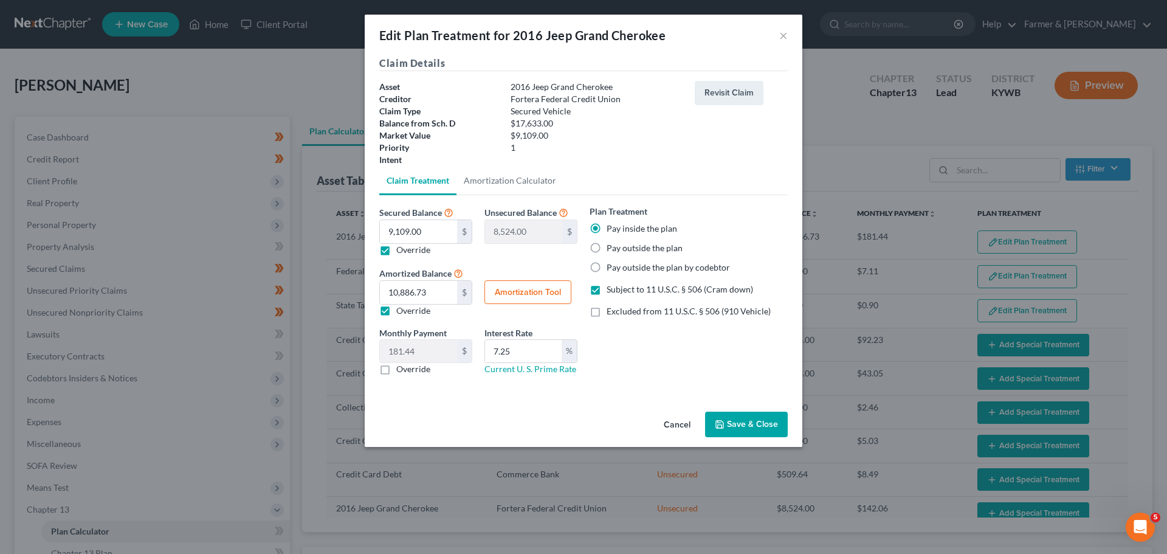
click at [678, 427] on button "Cancel" at bounding box center [677, 425] width 46 height 24
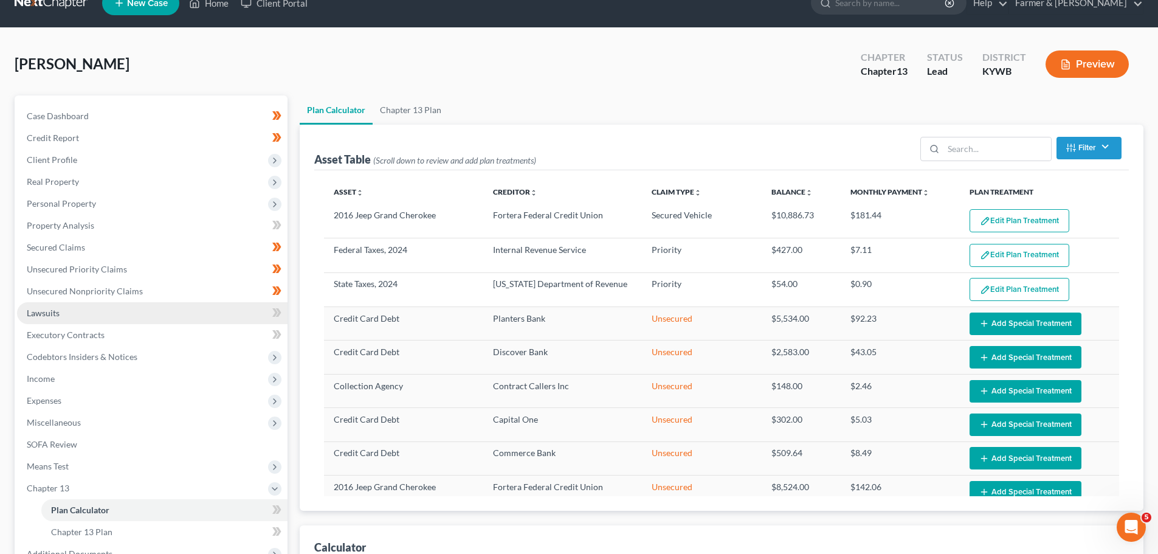
scroll to position [21, 0]
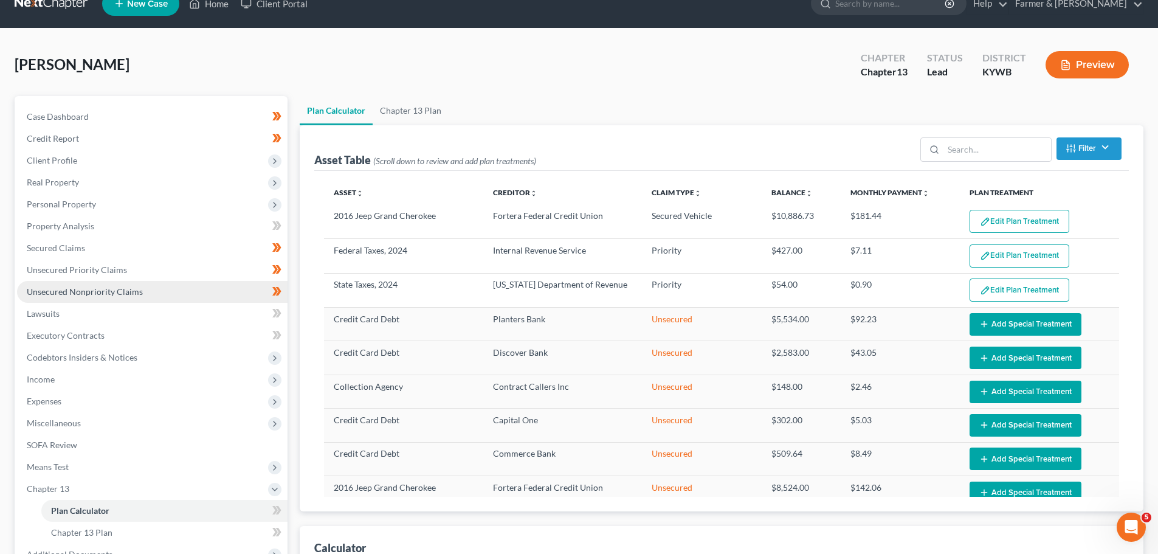
click at [72, 296] on span "Unsecured Nonpriority Claims" at bounding box center [85, 291] width 116 height 10
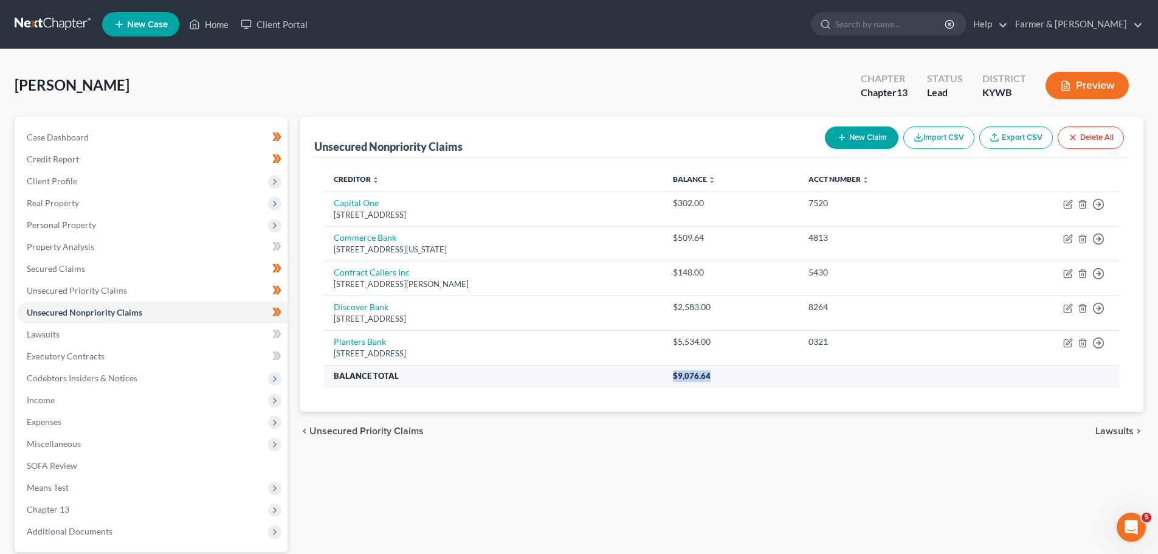
drag, startPoint x: 730, startPoint y: 380, endPoint x: 706, endPoint y: 379, distance: 23.7
click at [706, 379] on th "$9,076.64" at bounding box center [891, 376] width 456 height 22
click at [655, 386] on th "Balance Total" at bounding box center [493, 376] width 339 height 22
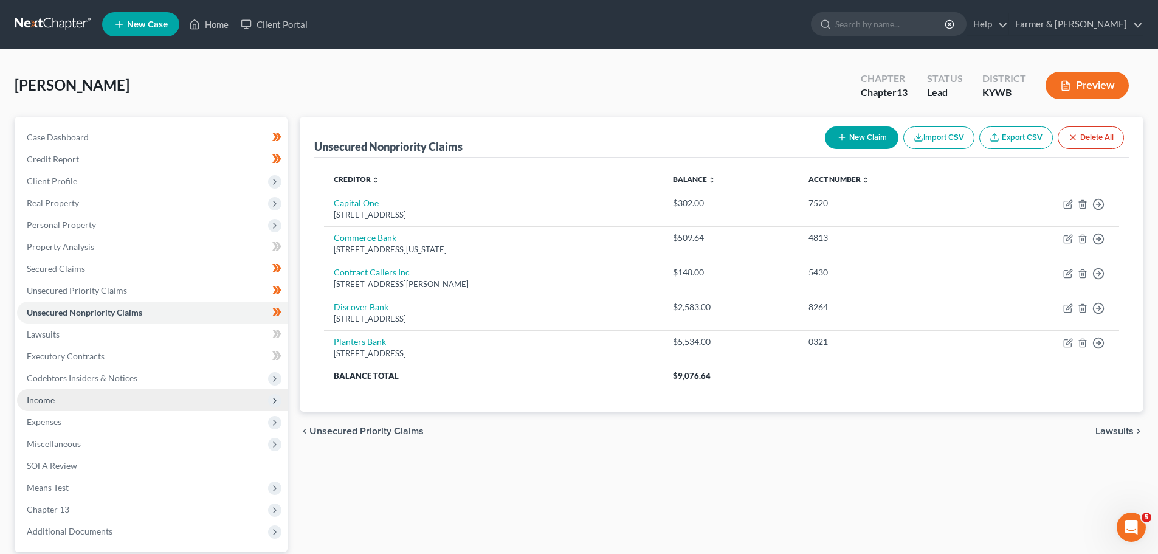
click at [44, 401] on span "Income" at bounding box center [41, 399] width 28 height 10
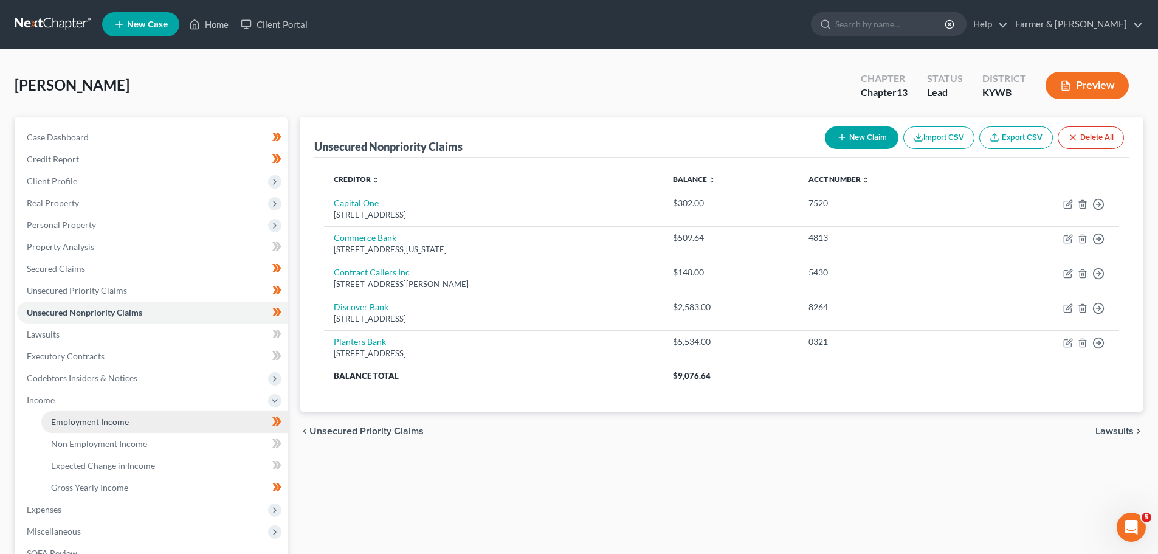
click at [83, 420] on span "Employment Income" at bounding box center [90, 421] width 78 height 10
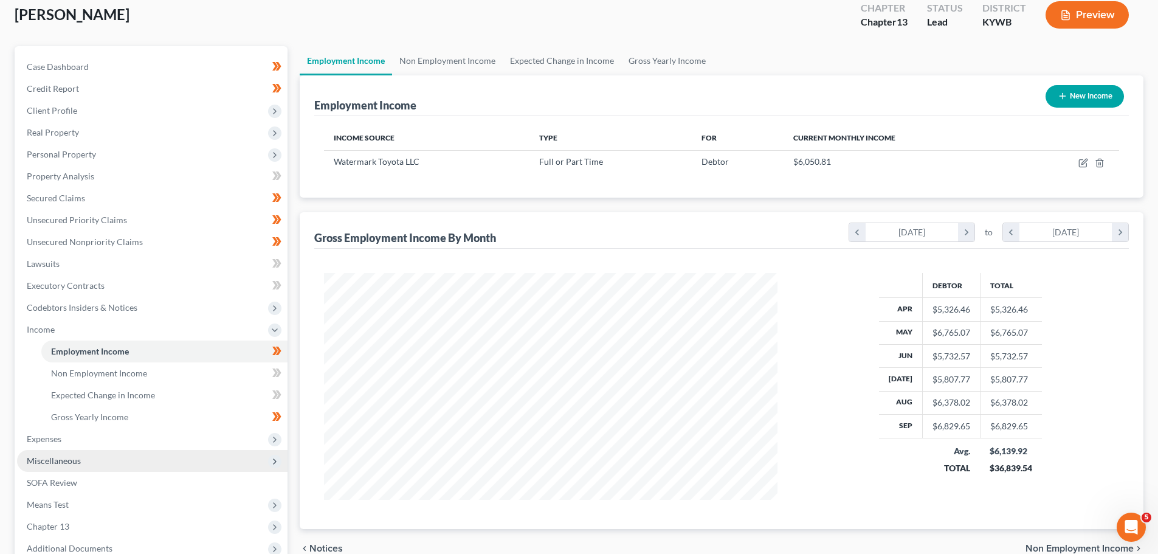
scroll to position [182, 0]
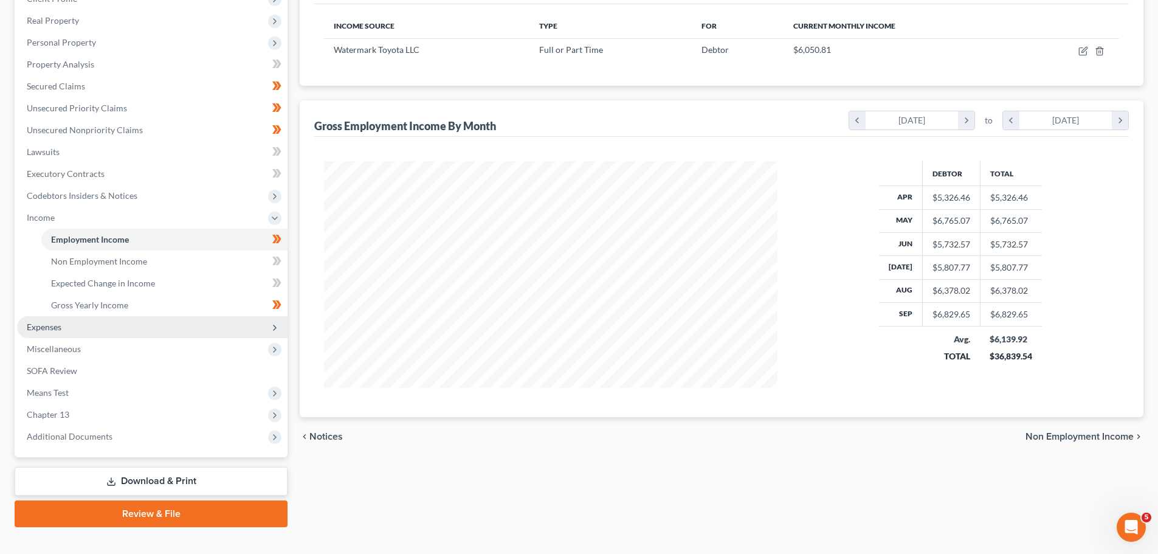
click at [55, 331] on span "Expenses" at bounding box center [44, 327] width 35 height 10
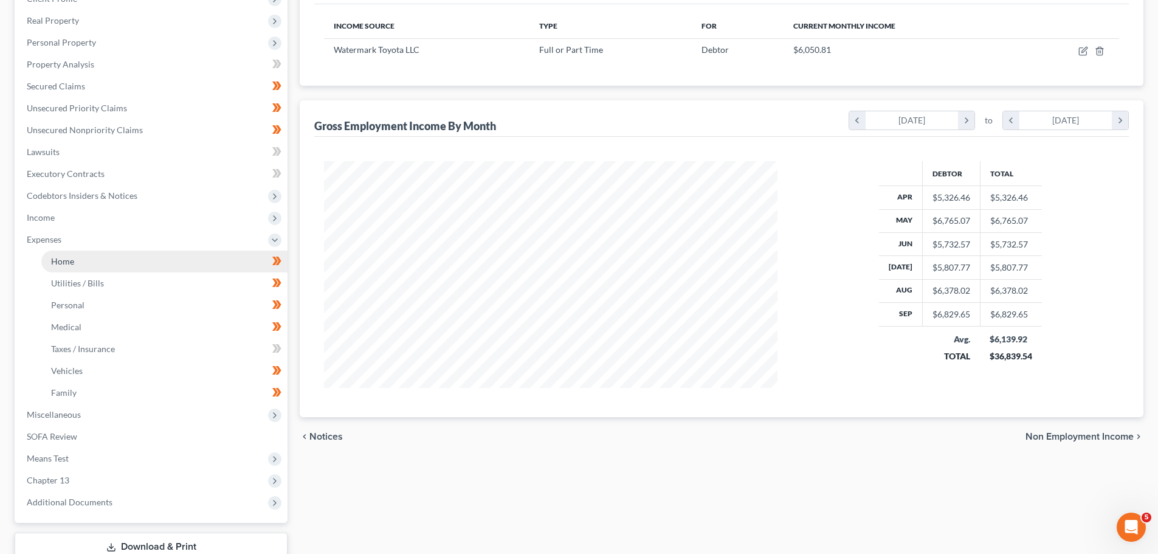
click at [74, 268] on link "Home" at bounding box center [164, 261] width 246 height 22
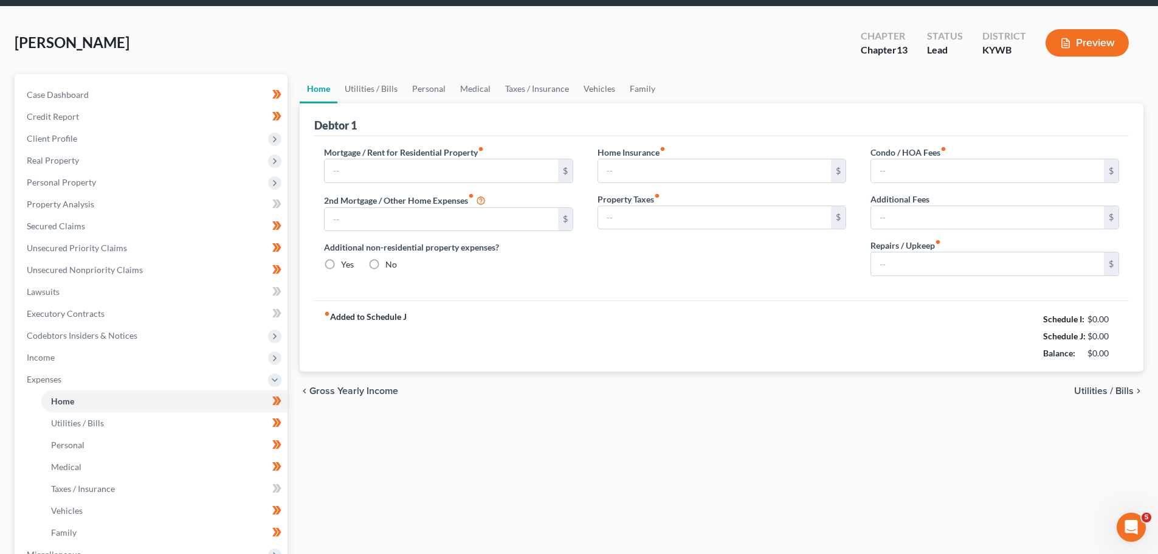
type input "900.00"
type input "0.00"
radio input "true"
type input "0.00"
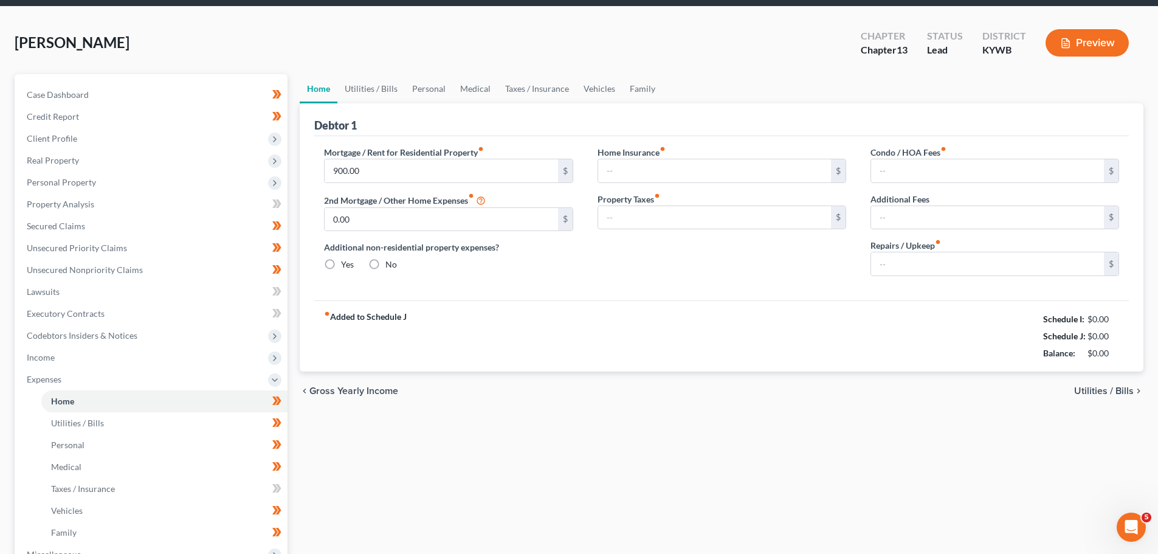
type input "0.00"
type input "100.00"
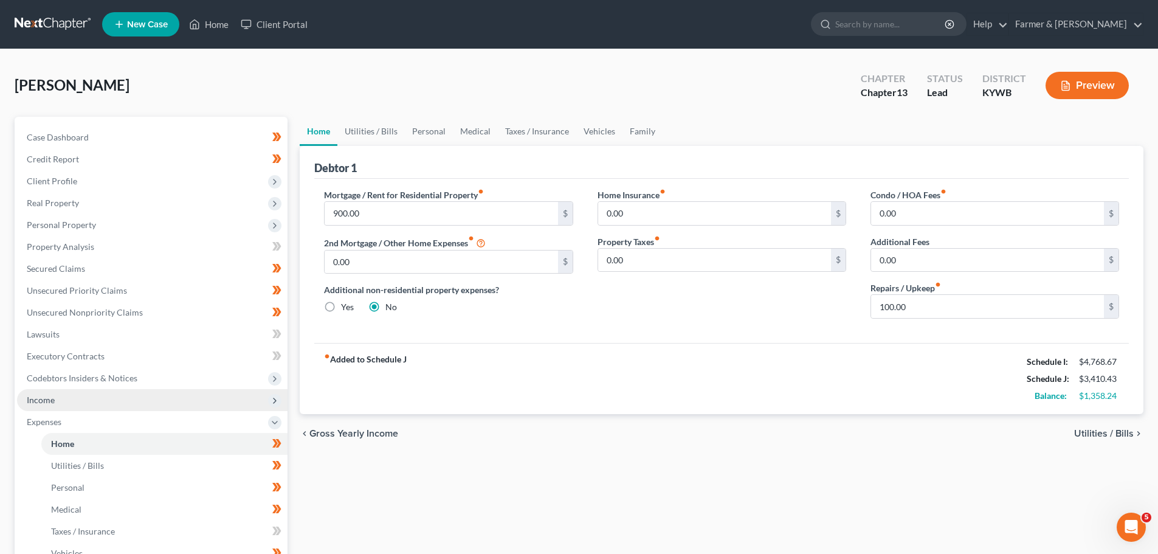
click at [43, 396] on span "Income" at bounding box center [41, 399] width 28 height 10
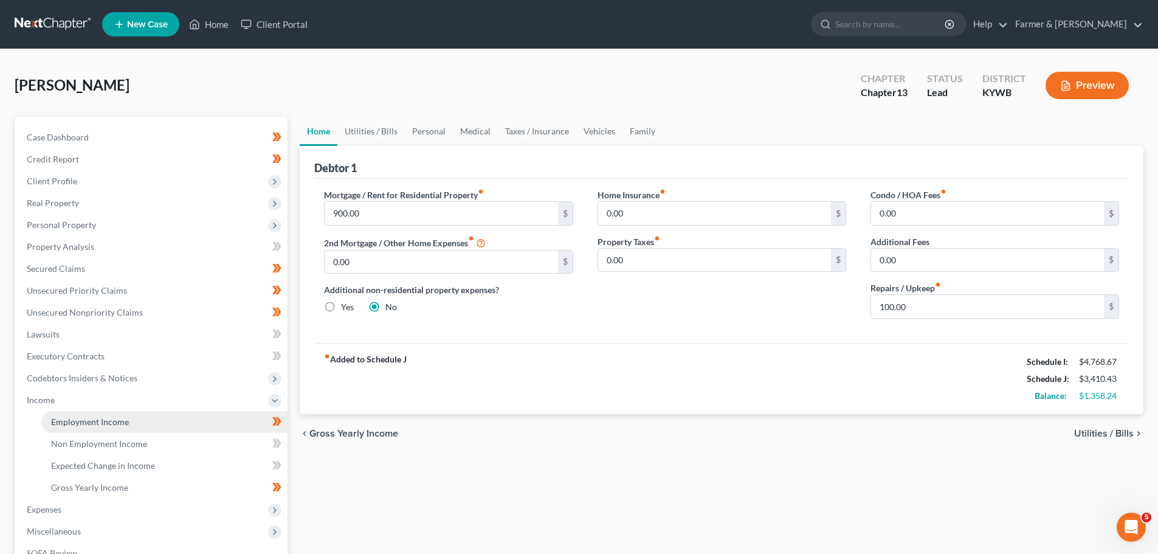
click at [86, 426] on span "Employment Income" at bounding box center [90, 421] width 78 height 10
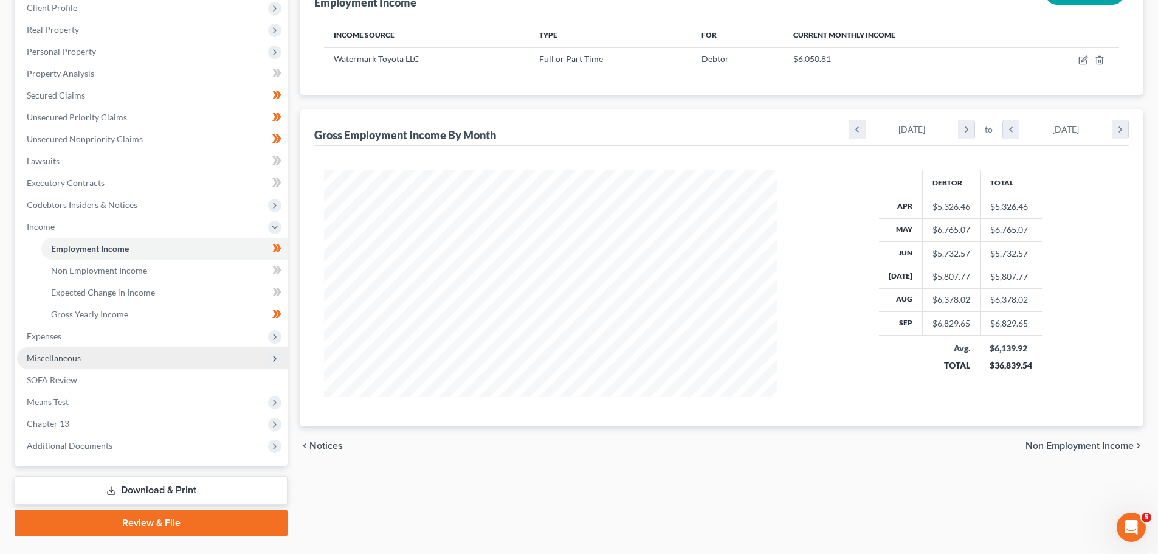
scroll to position [202, 0]
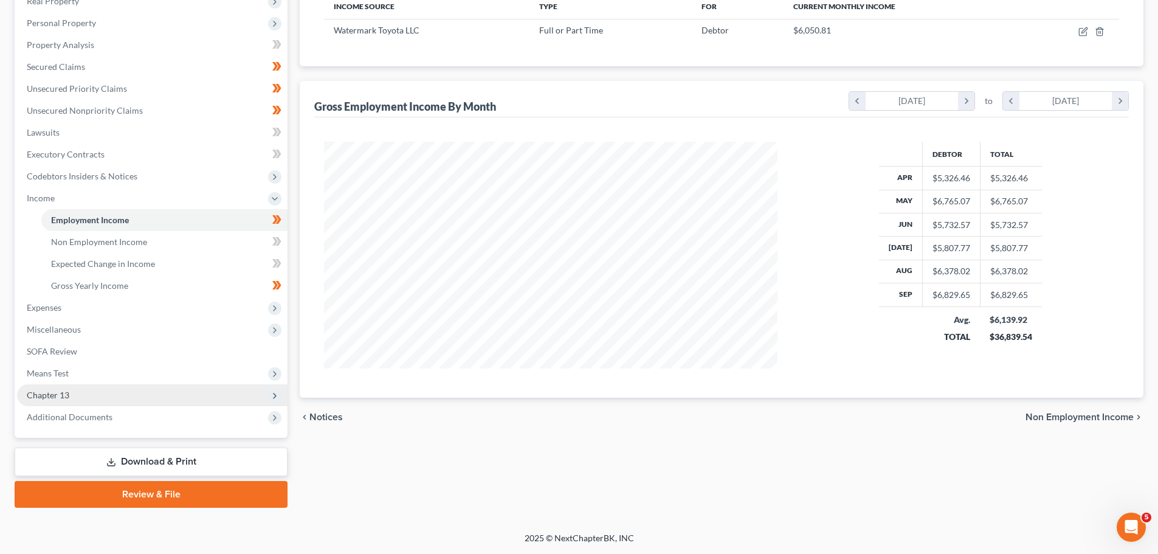
click at [75, 388] on span "Chapter 13" at bounding box center [152, 395] width 270 height 22
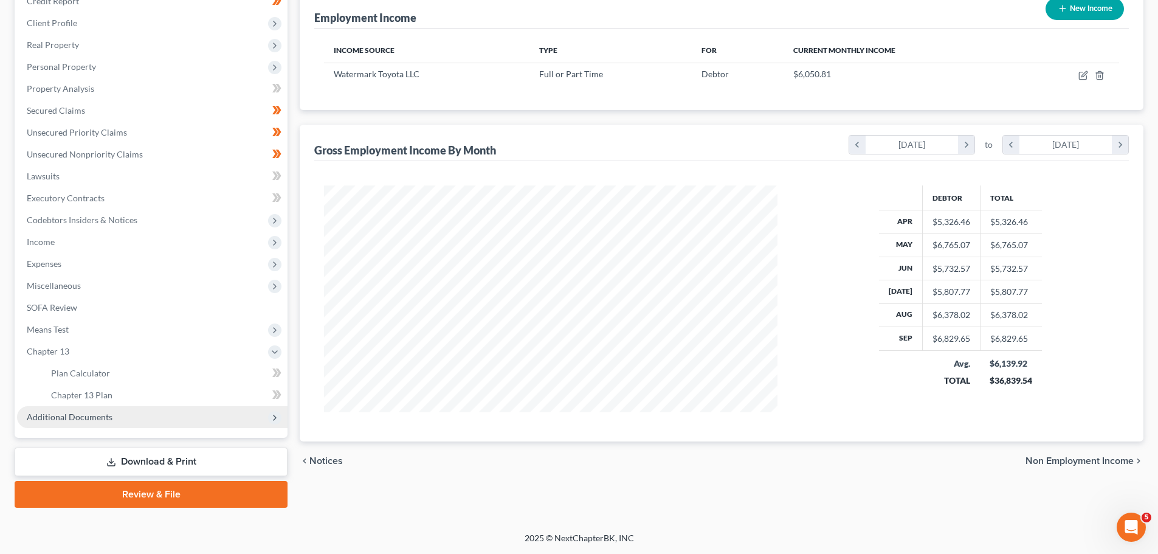
scroll to position [158, 0]
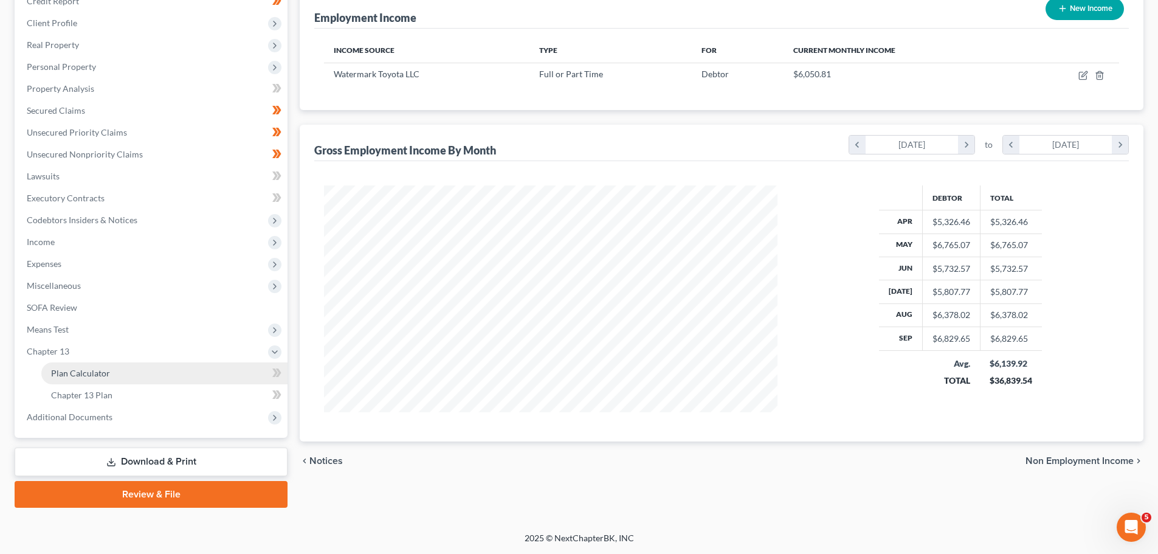
click at [94, 375] on span "Plan Calculator" at bounding box center [80, 373] width 59 height 10
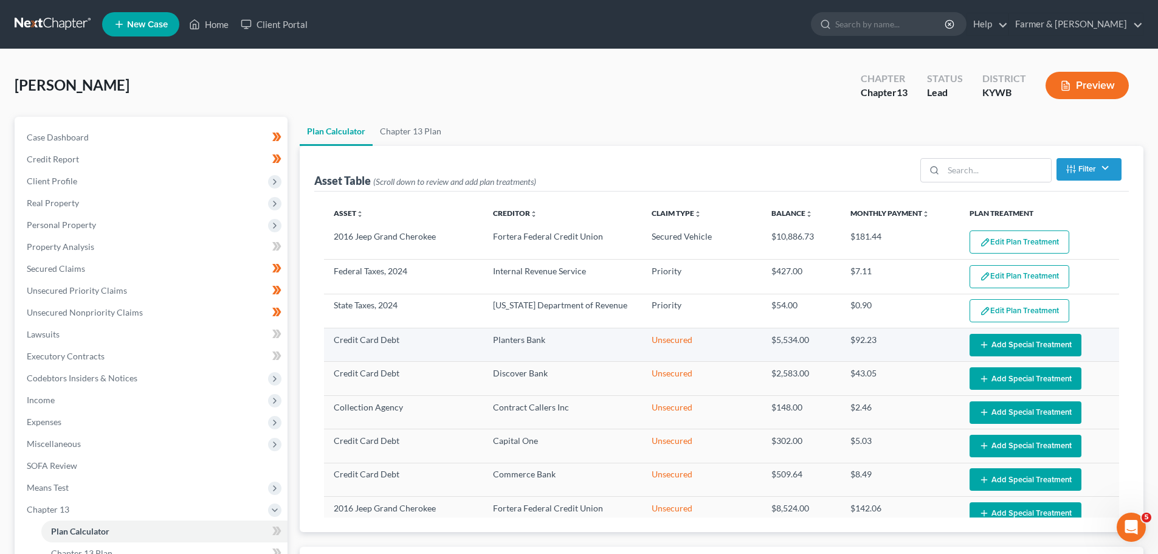
select select "59"
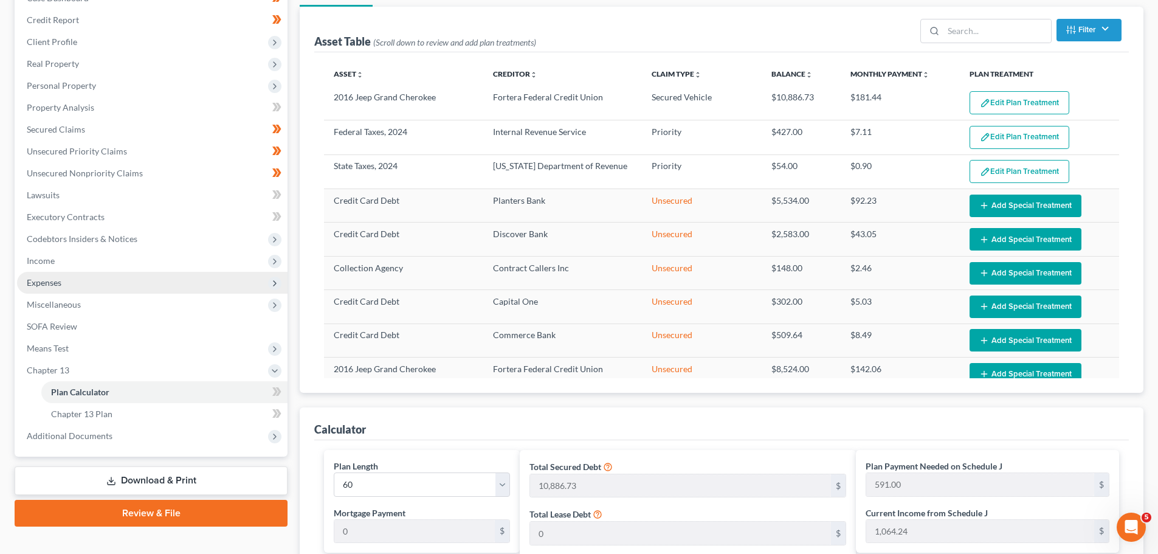
scroll to position [243, 0]
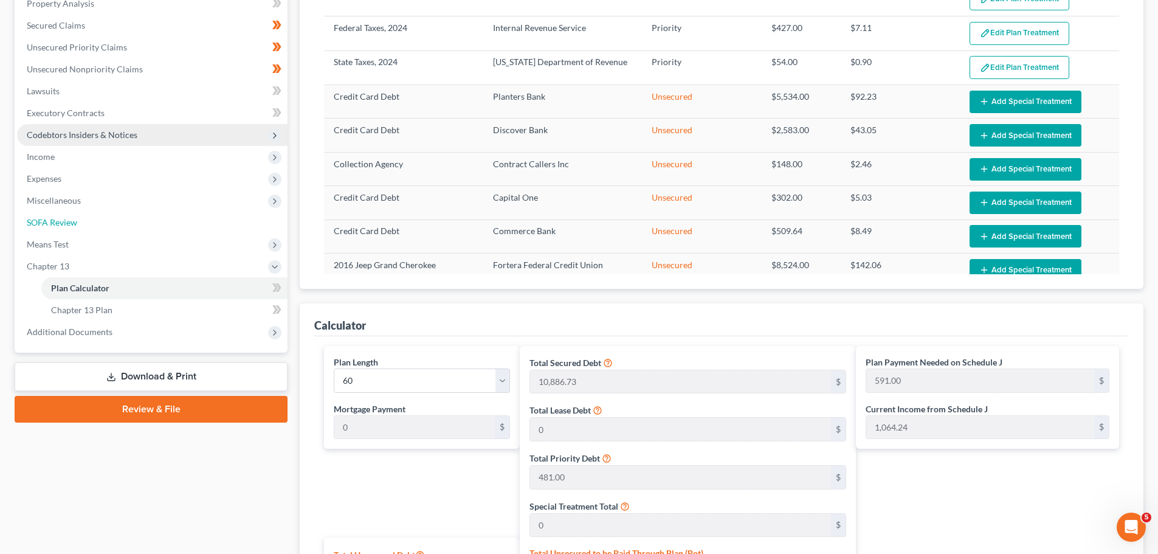
click at [58, 226] on span "SOFA Review" at bounding box center [52, 222] width 50 height 10
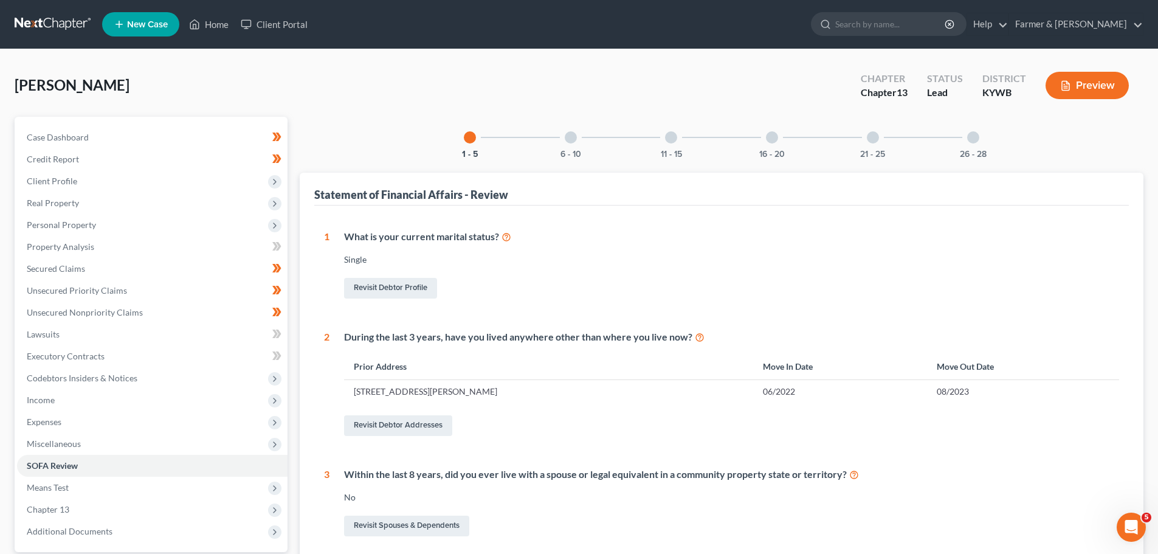
click at [566, 144] on div "6 - 10" at bounding box center [570, 137] width 41 height 41
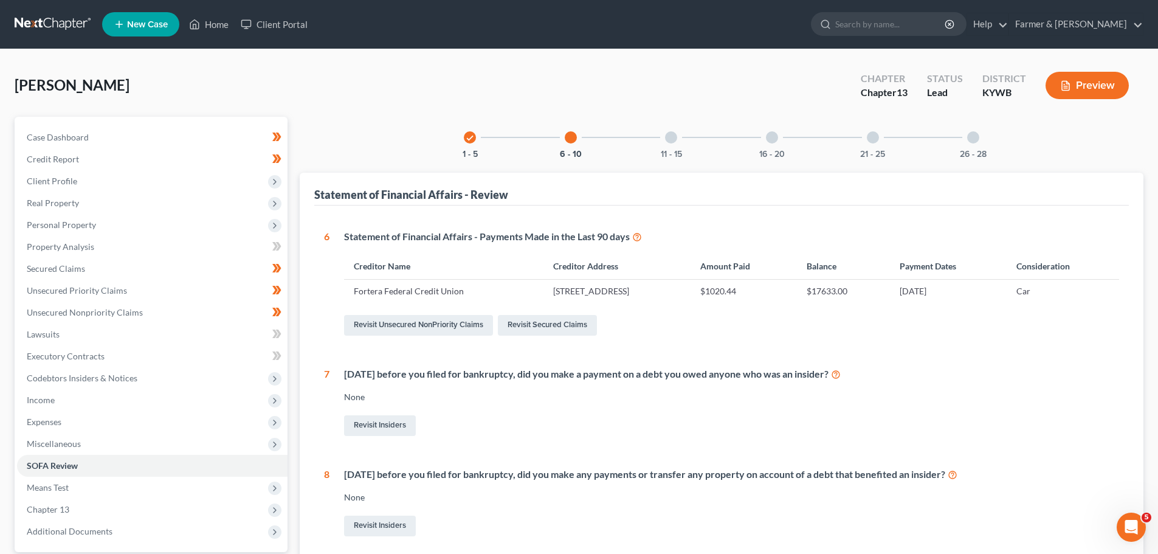
click at [680, 142] on div "11 - 15" at bounding box center [670, 137] width 41 height 41
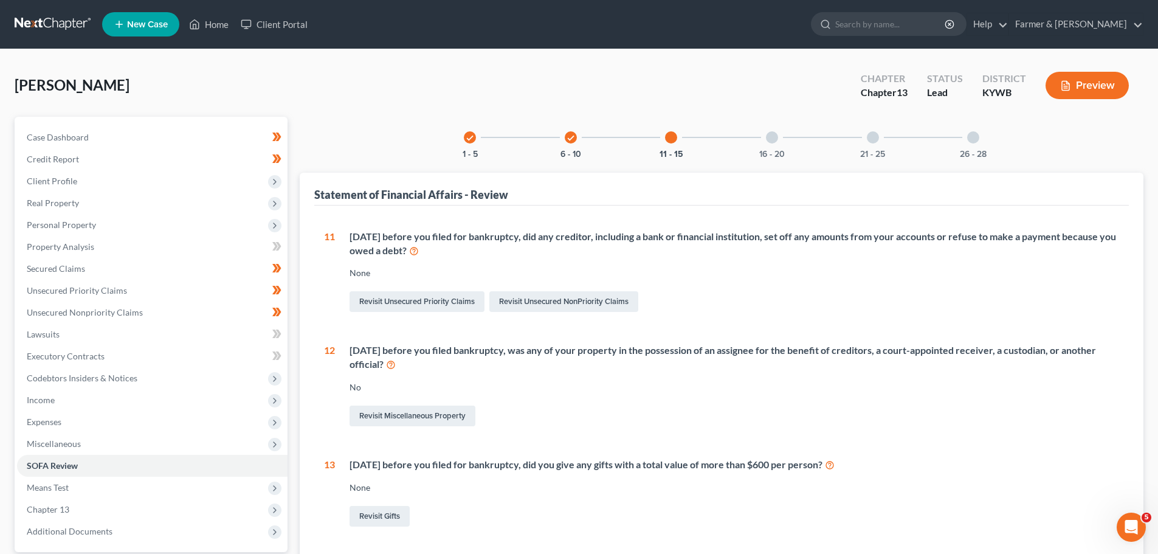
click at [776, 140] on div at bounding box center [772, 137] width 12 height 12
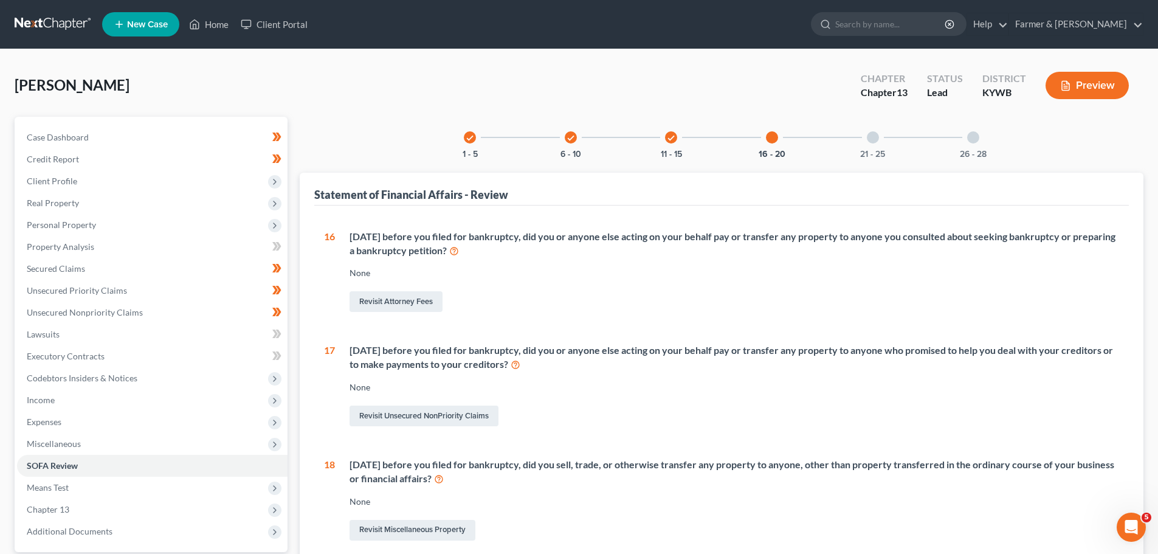
click at [878, 131] on div "21 - 25" at bounding box center [872, 137] width 41 height 41
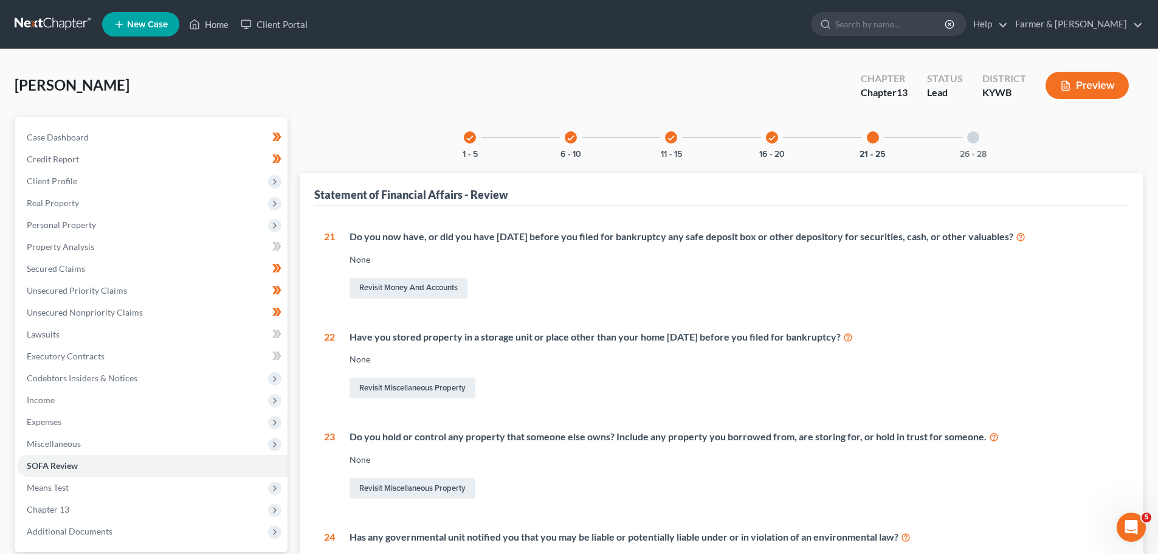
click at [967, 145] on div "26 - 28" at bounding box center [972, 137] width 41 height 41
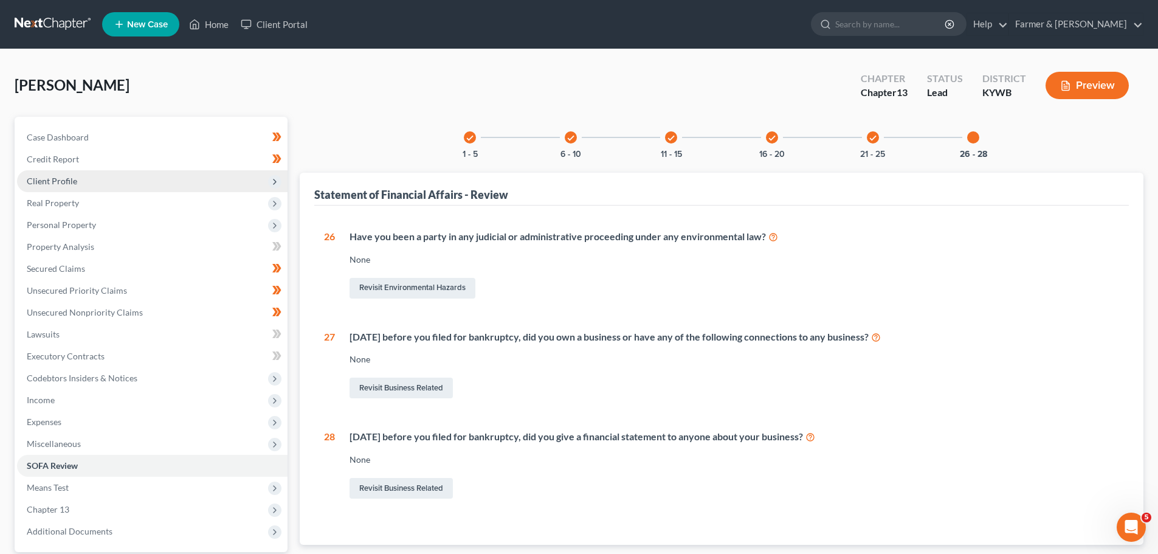
click at [63, 177] on span "Client Profile" at bounding box center [52, 181] width 50 height 10
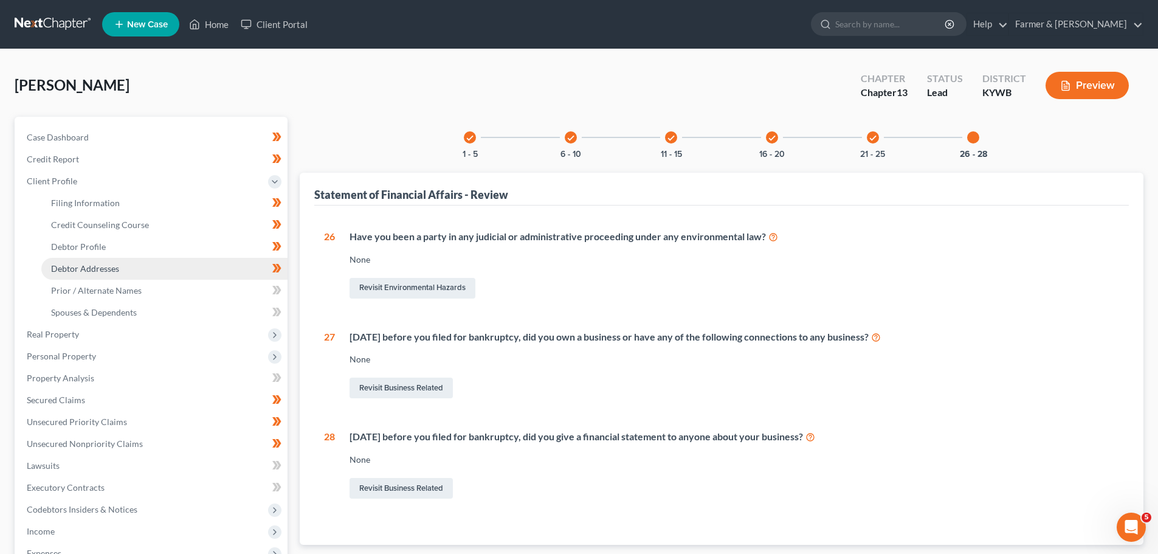
click at [100, 269] on span "Debtor Addresses" at bounding box center [85, 268] width 68 height 10
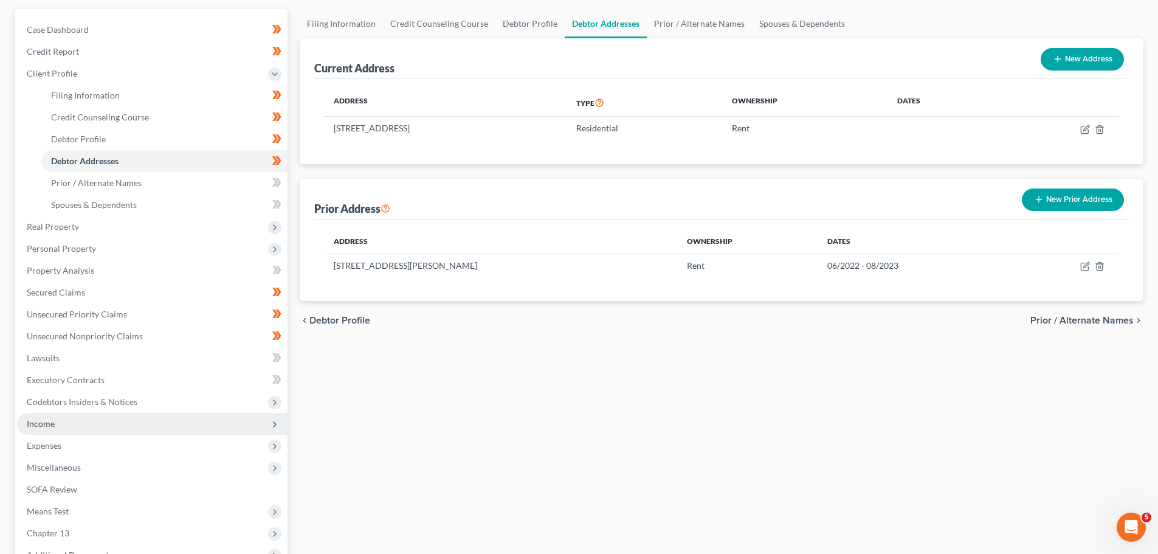
scroll to position [122, 0]
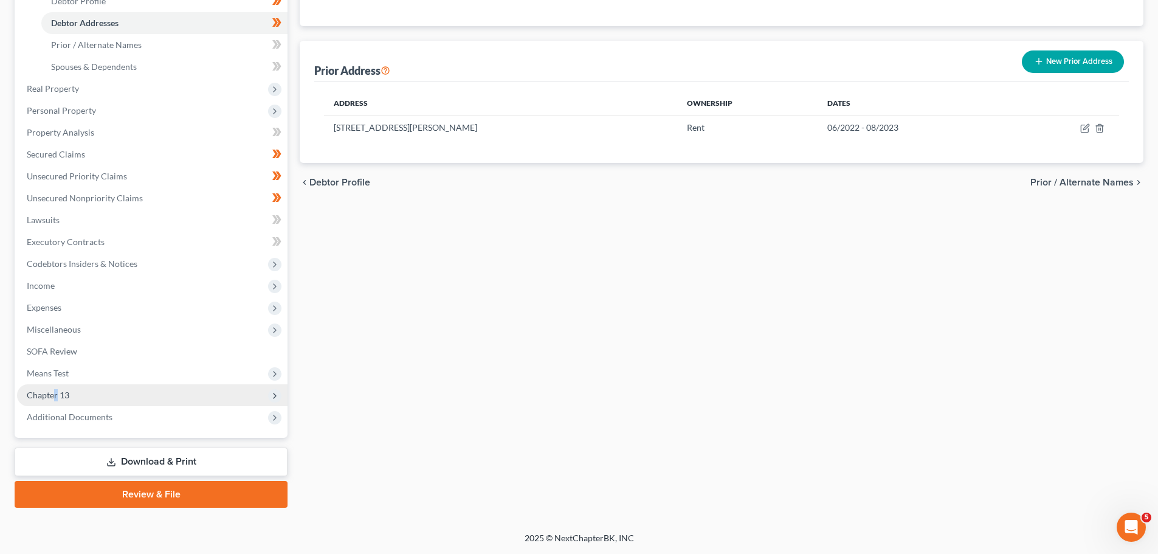
click at [56, 396] on span "Chapter 13" at bounding box center [48, 395] width 43 height 10
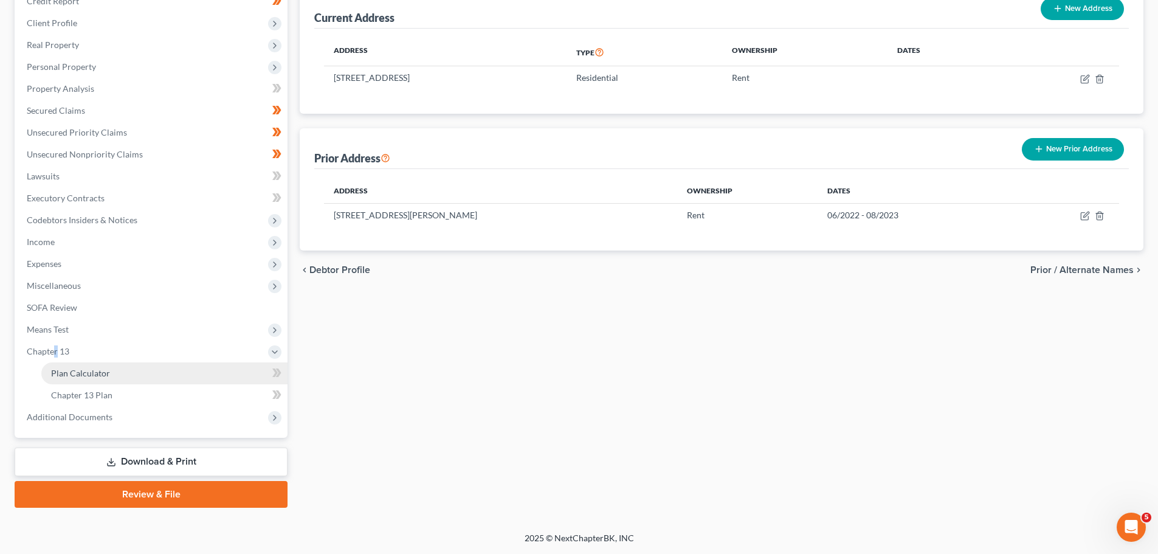
click at [99, 368] on span "Plan Calculator" at bounding box center [80, 373] width 59 height 10
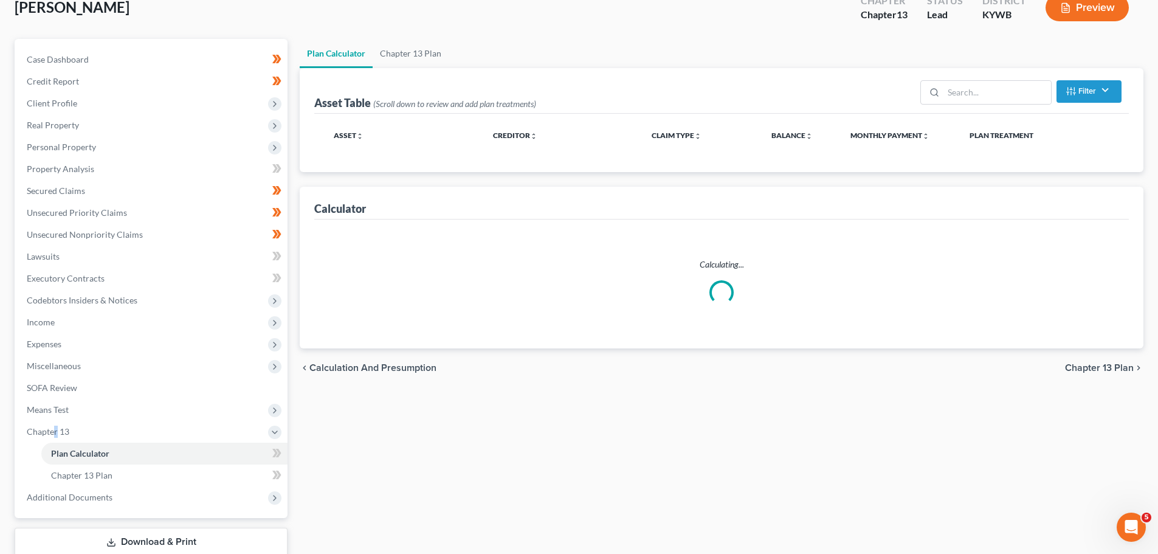
select select "59"
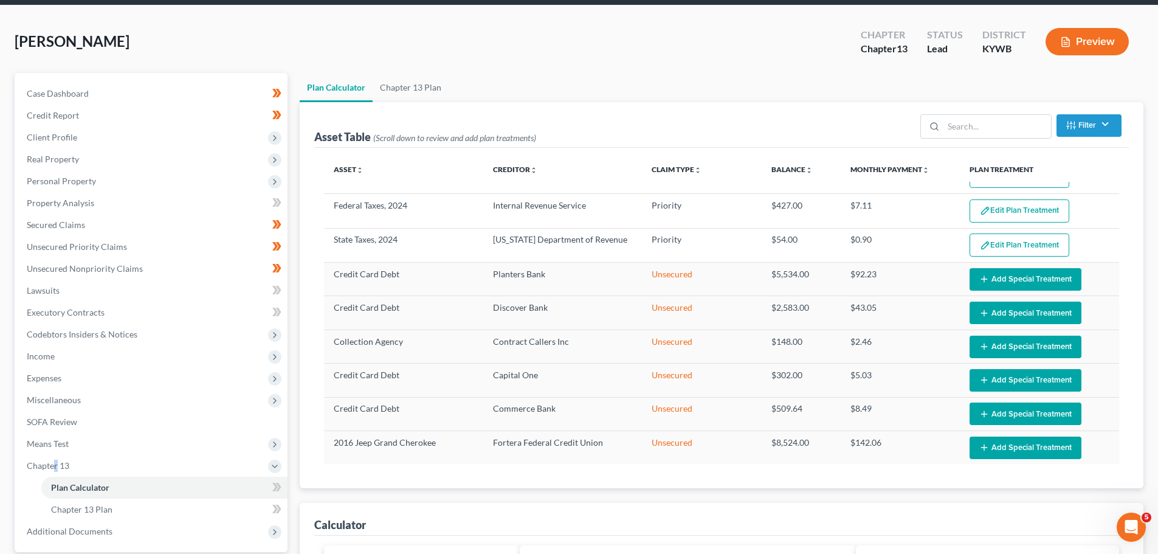
scroll to position [21, 0]
